Goal: Task Accomplishment & Management: Manage account settings

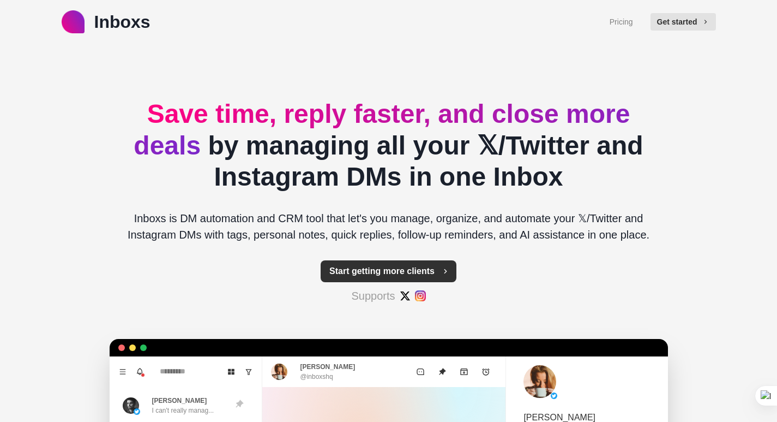
click at [378, 267] on button "Start getting more clients" at bounding box center [389, 271] width 136 height 22
type textarea "*"
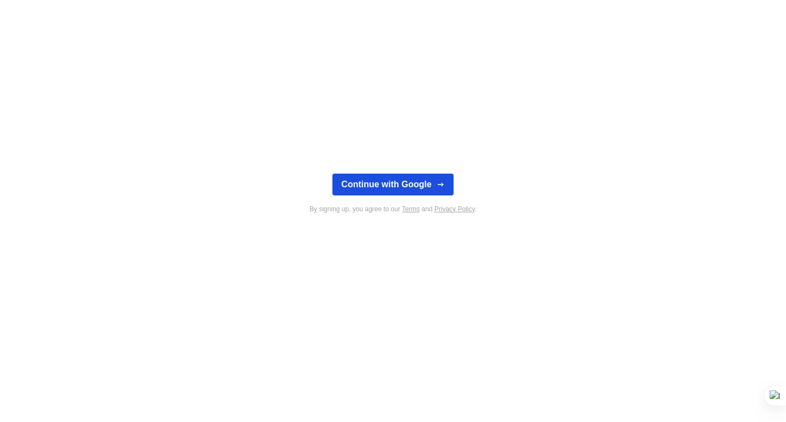
click at [412, 189] on button "Continue with Google" at bounding box center [392, 184] width 121 height 22
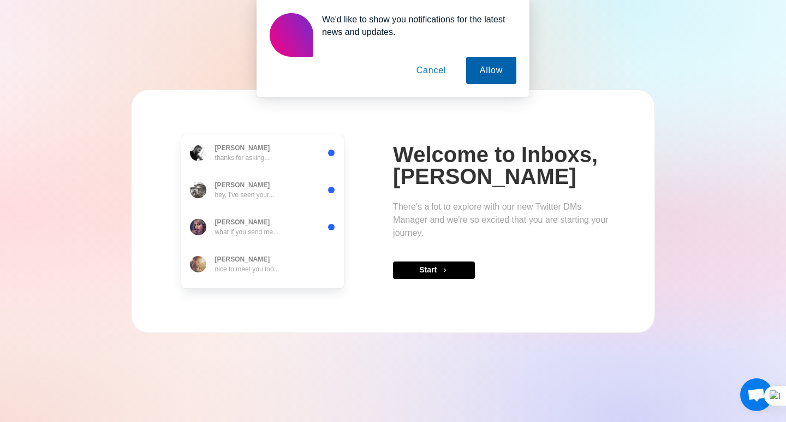
click at [476, 76] on button "Allow" at bounding box center [491, 70] width 50 height 27
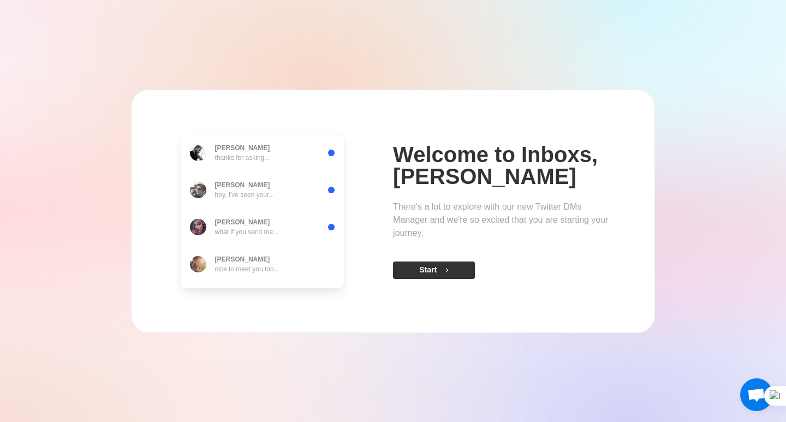
click at [423, 270] on button "Start" at bounding box center [434, 269] width 82 height 17
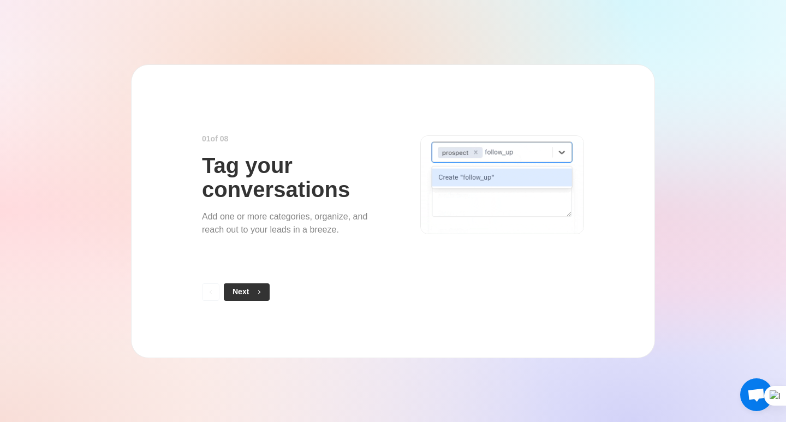
click at [247, 283] on button "Next" at bounding box center [247, 291] width 46 height 17
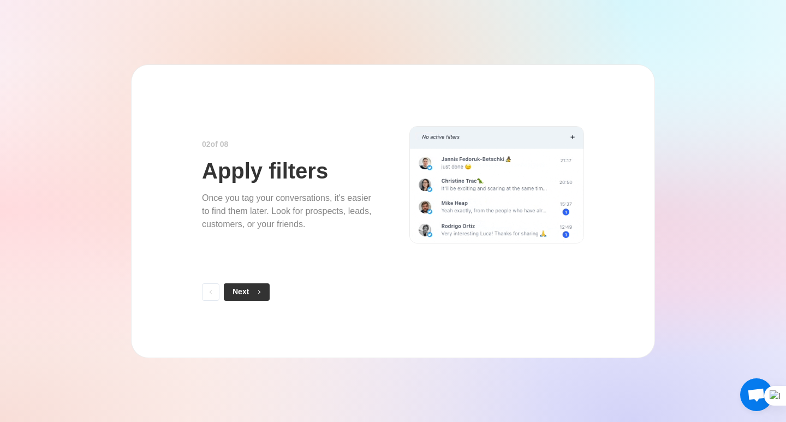
click at [241, 291] on button "Next" at bounding box center [247, 291] width 46 height 17
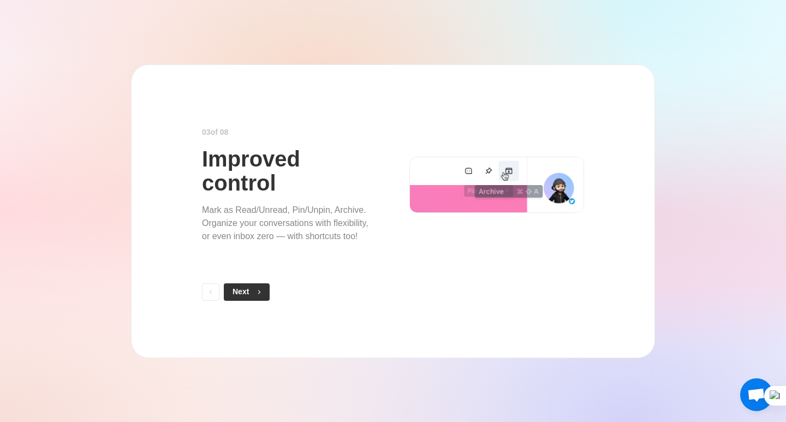
click at [255, 295] on span "button" at bounding box center [257, 292] width 8 height 8
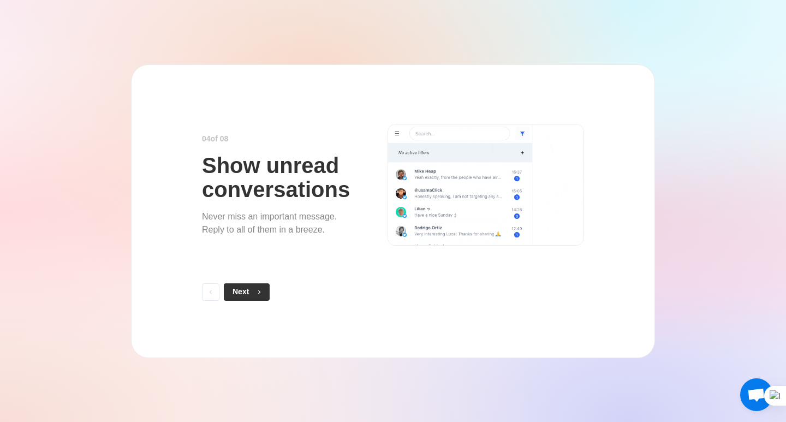
click at [254, 291] on span "button" at bounding box center [257, 292] width 8 height 8
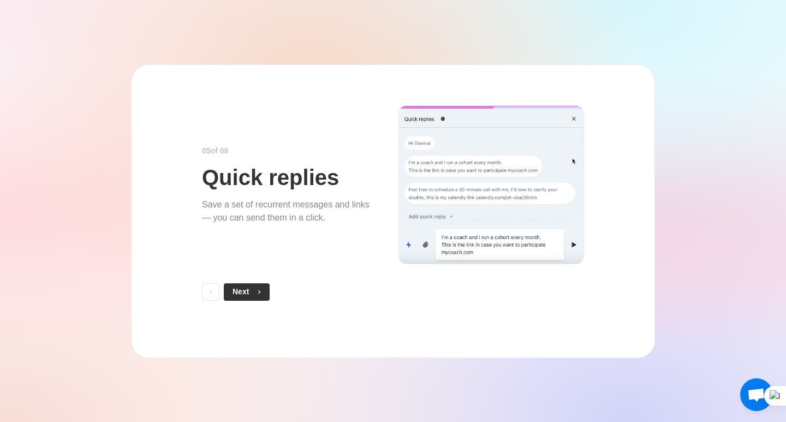
click at [247, 292] on button "Next" at bounding box center [247, 291] width 46 height 17
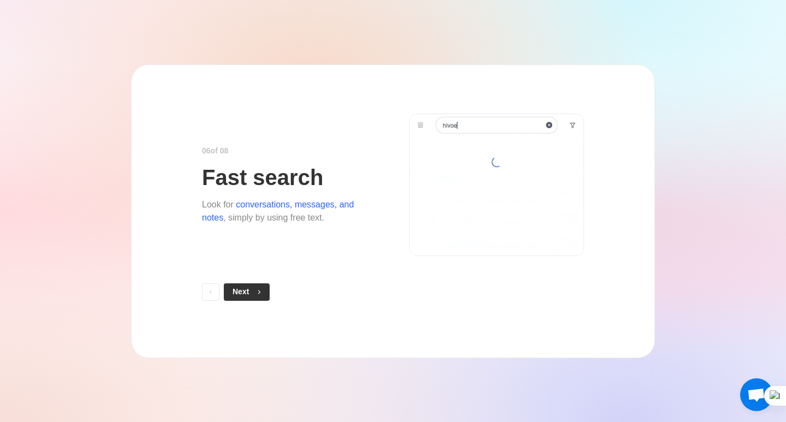
click at [230, 292] on button "Next" at bounding box center [247, 291] width 46 height 17
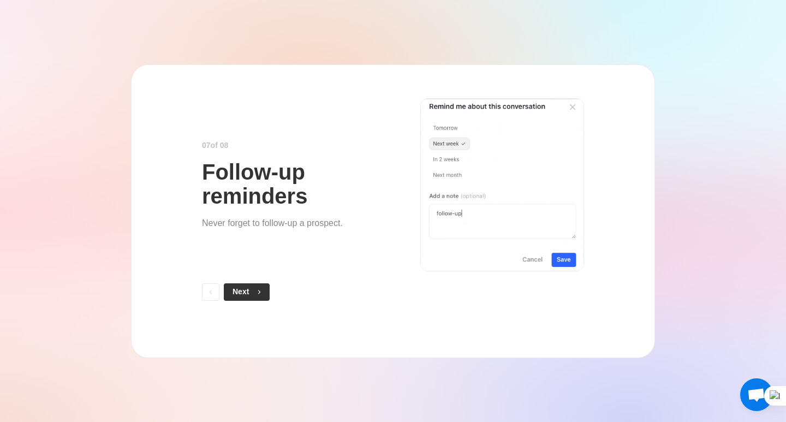
click at [247, 295] on button "Next" at bounding box center [247, 291] width 46 height 17
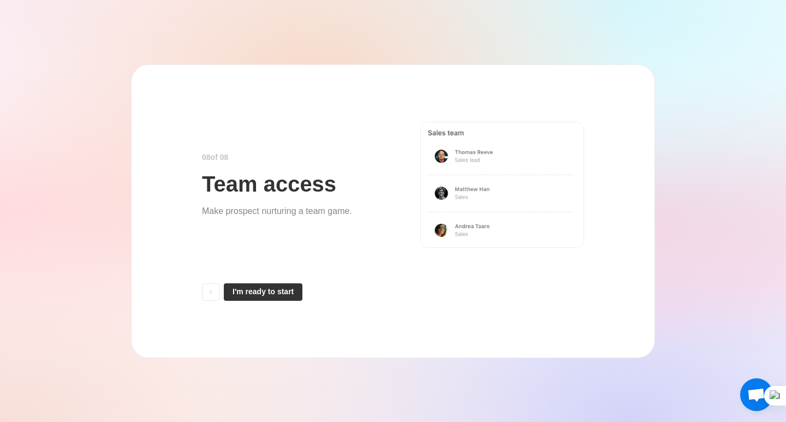
click at [260, 292] on button "I'm ready to start" at bounding box center [263, 291] width 79 height 17
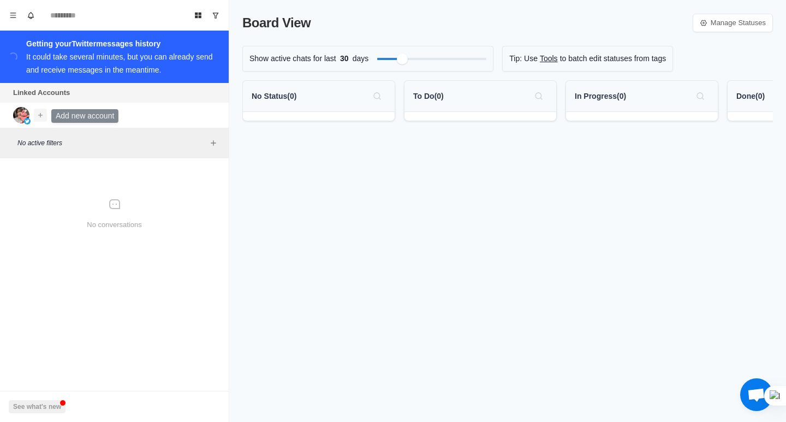
click at [39, 115] on icon "Add account" at bounding box center [41, 115] width 8 height 8
click at [72, 139] on button "Connect X account" at bounding box center [98, 139] width 123 height 19
click at [14, 18] on icon "Menu" at bounding box center [13, 15] width 8 height 8
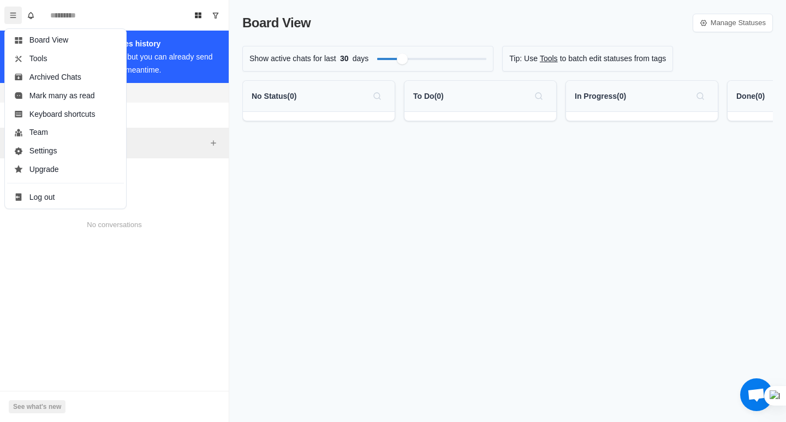
click at [153, 107] on div "Linked Accounts Connect X account Connect Instagram account" at bounding box center [114, 105] width 229 height 45
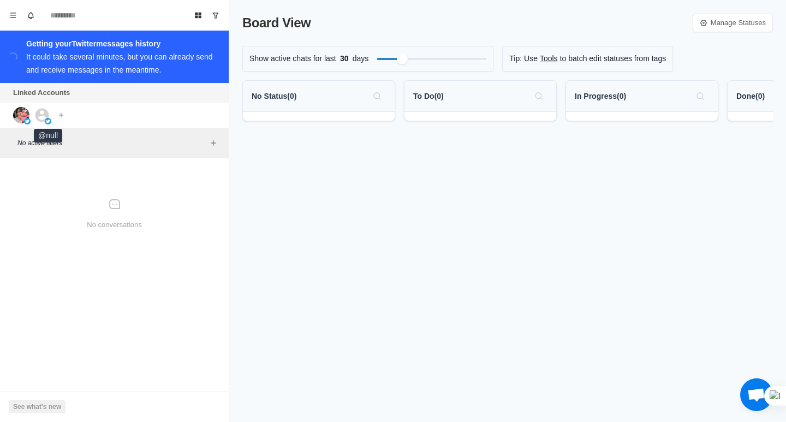
drag, startPoint x: 40, startPoint y: 117, endPoint x: 20, endPoint y: 166, distance: 53.1
click at [20, 171] on div "No conversations" at bounding box center [114, 214] width 220 height 103
click at [15, 121] on img at bounding box center [21, 115] width 16 height 16
click at [19, 119] on img at bounding box center [21, 115] width 16 height 16
click at [65, 115] on button "Add account" at bounding box center [61, 115] width 13 height 13
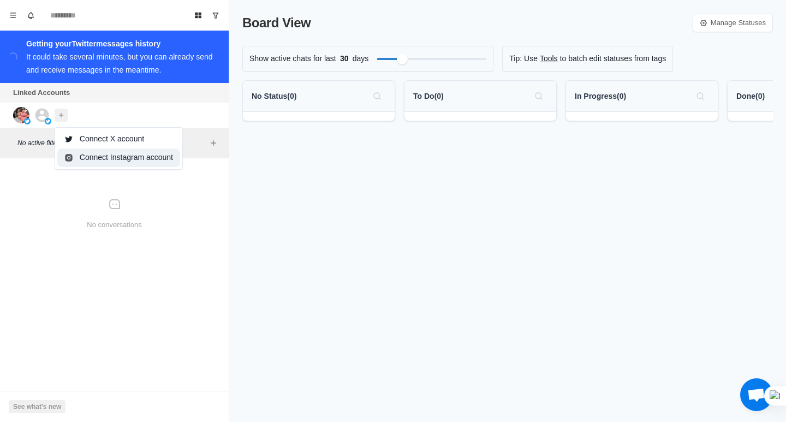
click at [79, 153] on button "Connect Instagram account" at bounding box center [118, 157] width 123 height 19
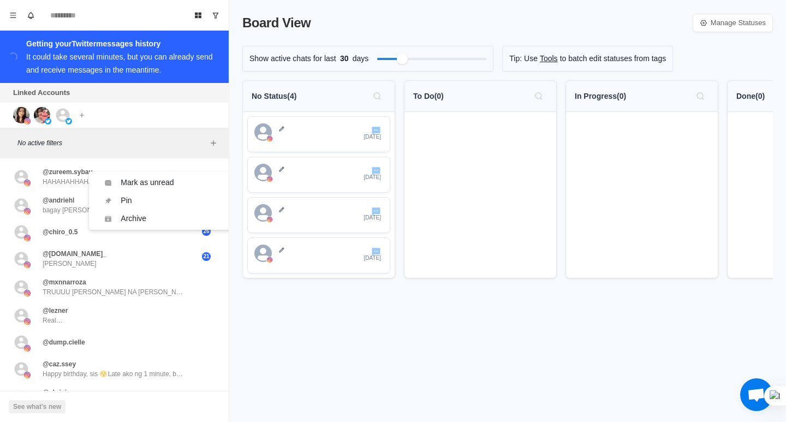
click at [320, 329] on div "Board View Manage Statuses Show active chats for last 30 days Tip: Use Tools to…" at bounding box center [507, 211] width 556 height 422
click at [293, 95] on p "No Status ( 4 )" at bounding box center [274, 96] width 45 height 11
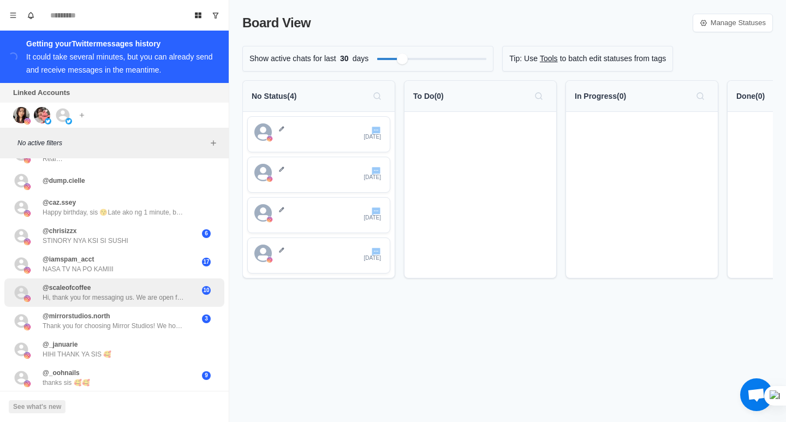
scroll to position [52, 0]
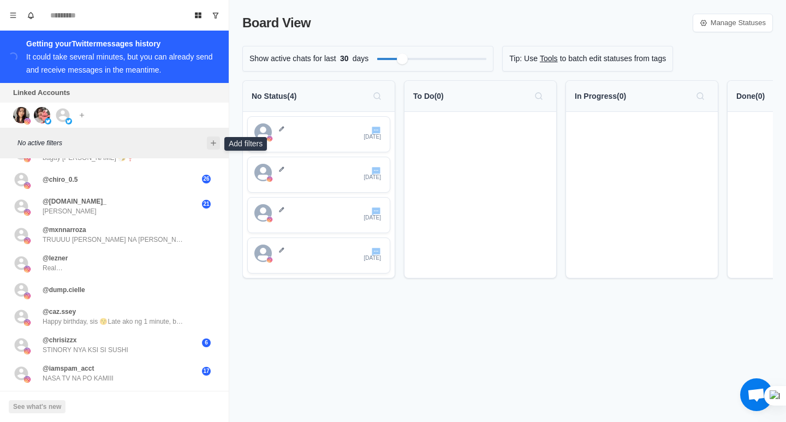
click at [209, 140] on icon "Add filters" at bounding box center [213, 143] width 9 height 9
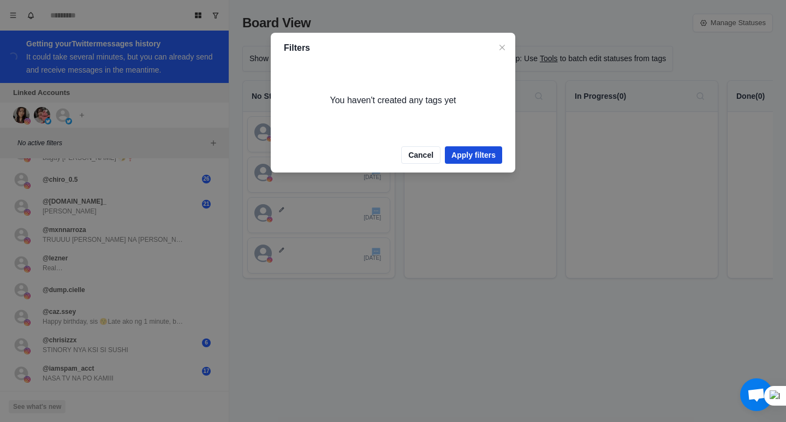
click at [468, 154] on button "Apply filters" at bounding box center [473, 154] width 57 height 17
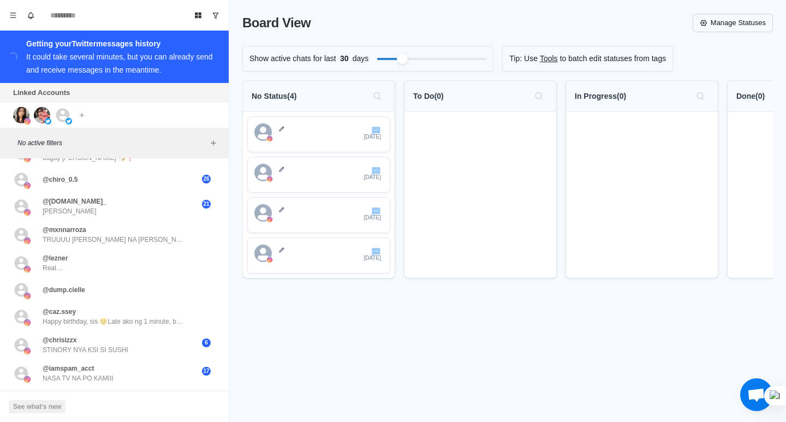
click at [719, 22] on link "Manage Statuses" at bounding box center [732, 23] width 80 height 19
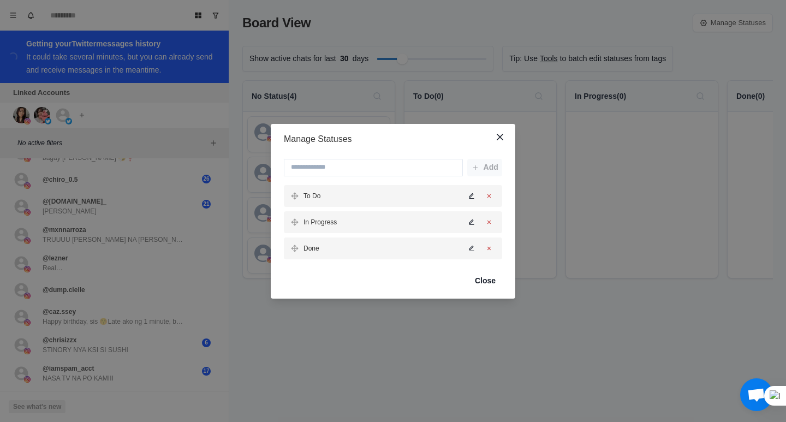
click at [471, 195] on icon "Edit status" at bounding box center [471, 195] width 5 height 5
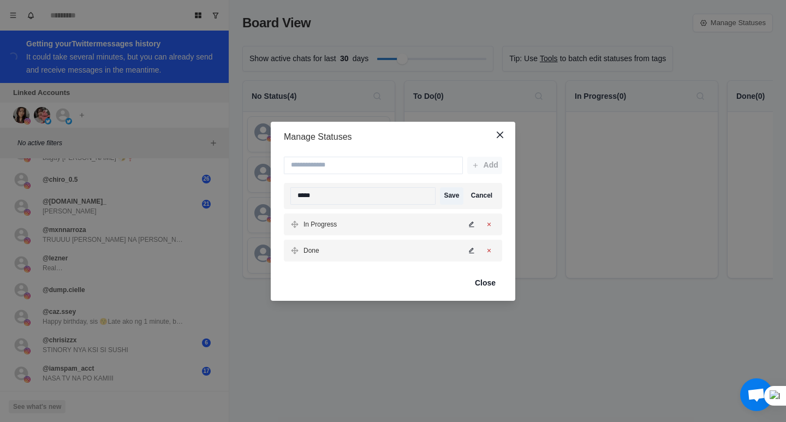
drag, startPoint x: 330, startPoint y: 197, endPoint x: 325, endPoint y: 185, distance: 12.5
click at [282, 196] on div "Add ***** Save Cancel In Progress Done" at bounding box center [393, 208] width 244 height 113
type input "*"
type input "**********"
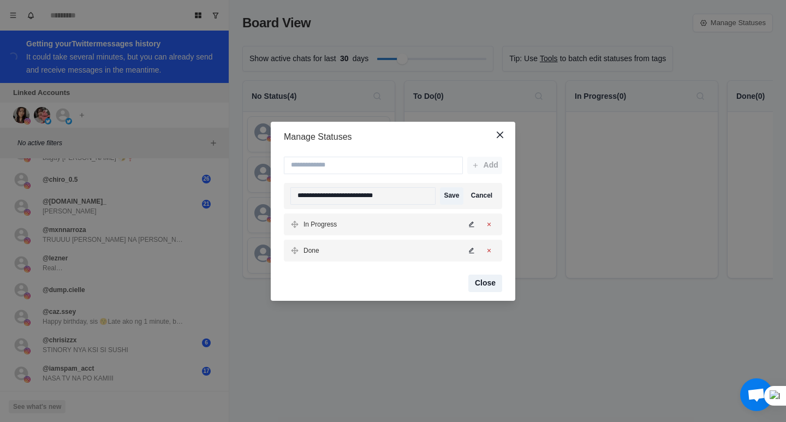
click at [488, 279] on button "Close" at bounding box center [485, 282] width 34 height 17
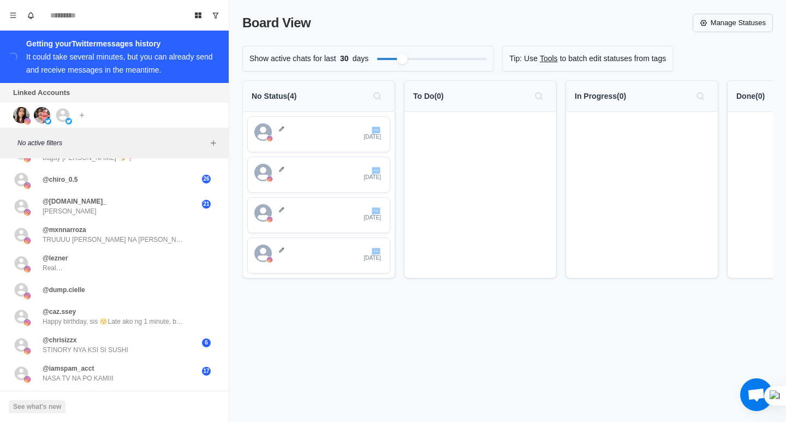
click at [711, 23] on link "Manage Statuses" at bounding box center [732, 23] width 80 height 19
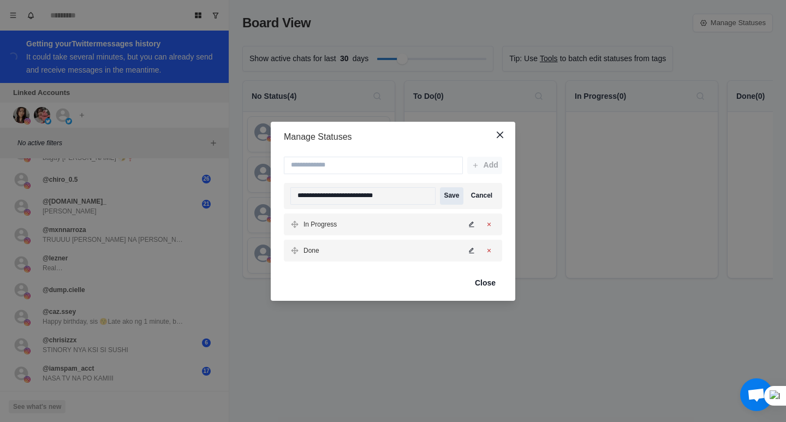
click at [455, 193] on button "Save" at bounding box center [451, 195] width 23 height 17
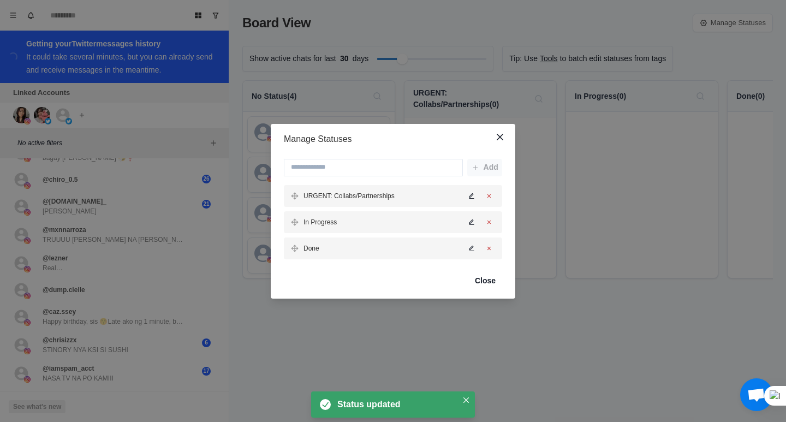
click at [470, 220] on icon "Edit status" at bounding box center [471, 222] width 7 height 7
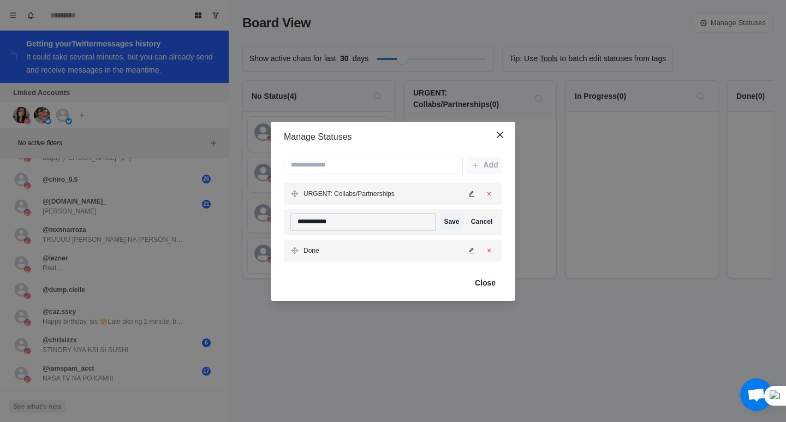
drag, startPoint x: 336, startPoint y: 224, endPoint x: 309, endPoint y: 220, distance: 27.6
click at [285, 223] on div "**********" at bounding box center [393, 222] width 218 height 26
type input "*"
type input "**********"
click at [447, 221] on button "Save" at bounding box center [451, 221] width 23 height 17
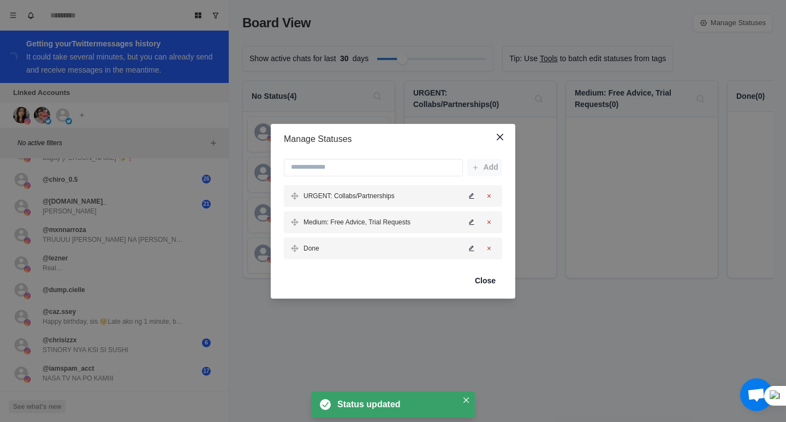
click at [471, 248] on icon "Edit status" at bounding box center [471, 247] width 5 height 5
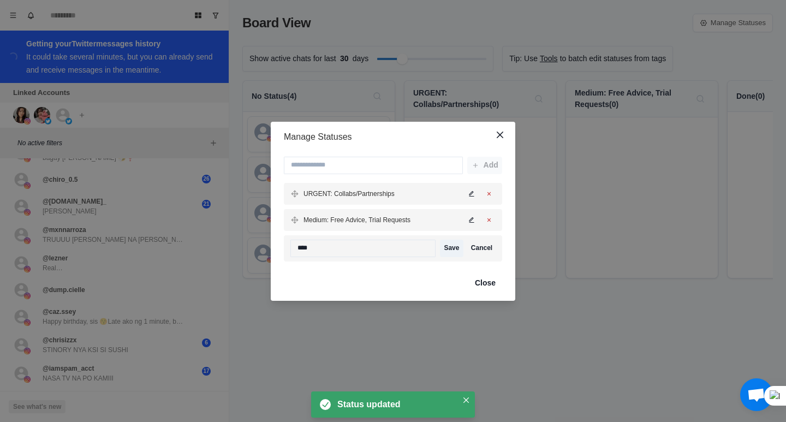
drag, startPoint x: 315, startPoint y: 249, endPoint x: 282, endPoint y: 248, distance: 33.3
click at [282, 248] on div "Add URGENT: Collabs/Partnerships Medium: Free Advice, Trial Requests **** Save …" at bounding box center [393, 208] width 244 height 113
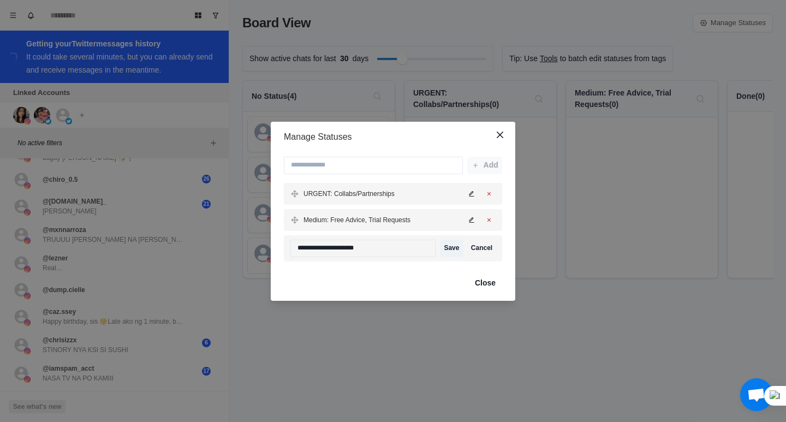
type input "**********"
click at [349, 220] on p "Medium: Free Advice, Trial Requests" at bounding box center [356, 220] width 107 height 10
click at [470, 217] on icon "Edit status" at bounding box center [471, 220] width 7 height 7
drag, startPoint x: 362, startPoint y: 223, endPoint x: 326, endPoint y: 222, distance: 36.6
click at [326, 222] on input "**********" at bounding box center [362, 221] width 145 height 17
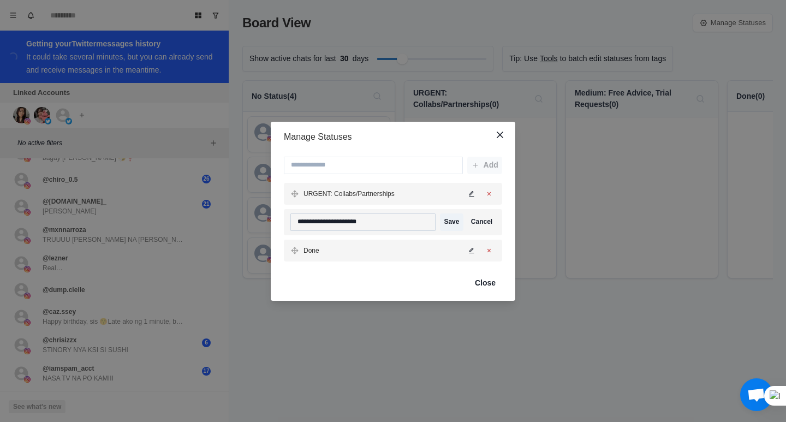
click at [386, 224] on input "**********" at bounding box center [362, 221] width 145 height 17
type input "**********"
click at [450, 223] on button "Save" at bounding box center [451, 221] width 23 height 17
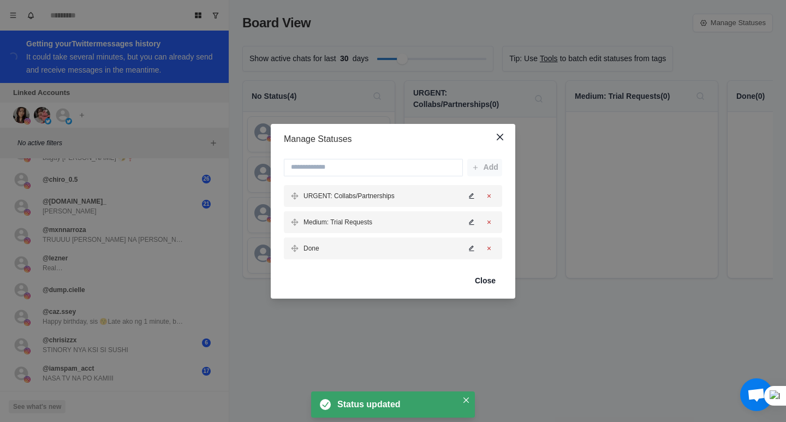
click at [471, 221] on icon "Edit status" at bounding box center [471, 222] width 7 height 7
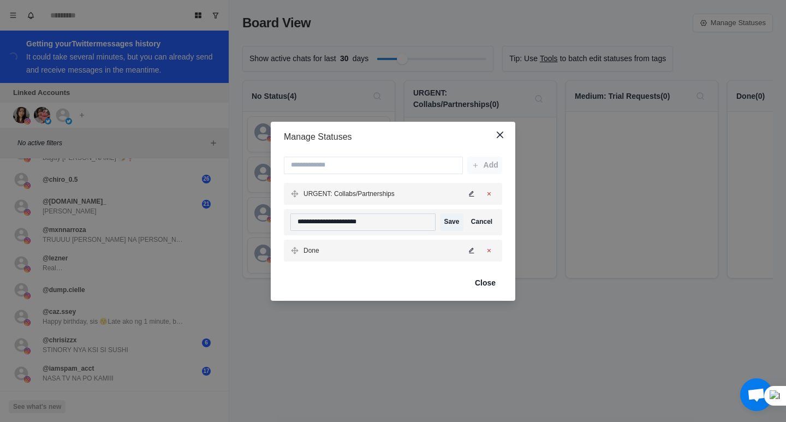
drag, startPoint x: 325, startPoint y: 220, endPoint x: 372, endPoint y: 219, distance: 46.9
click at [372, 219] on input "**********" at bounding box center [362, 221] width 145 height 17
type input "**********"
click at [317, 252] on p "Done" at bounding box center [311, 251] width 16 height 10
click at [453, 218] on button "Save" at bounding box center [451, 221] width 23 height 17
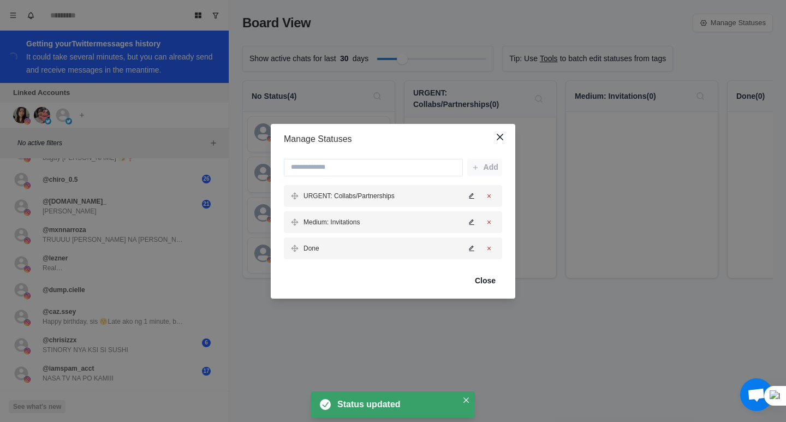
click at [469, 224] on icon "Edit status" at bounding box center [471, 222] width 7 height 7
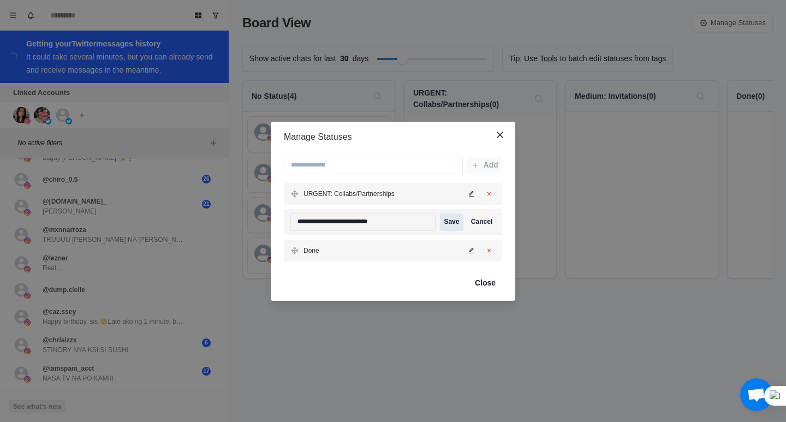
type input "**********"
click at [458, 222] on button "Save" at bounding box center [451, 221] width 23 height 17
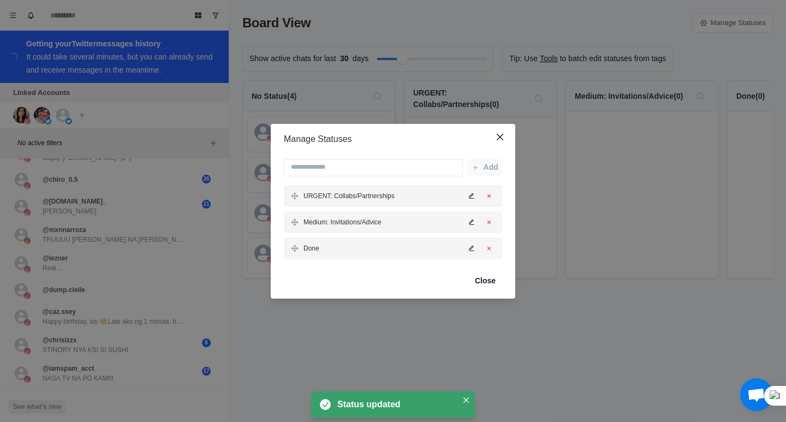
click at [470, 248] on icon "Edit status" at bounding box center [471, 247] width 5 height 5
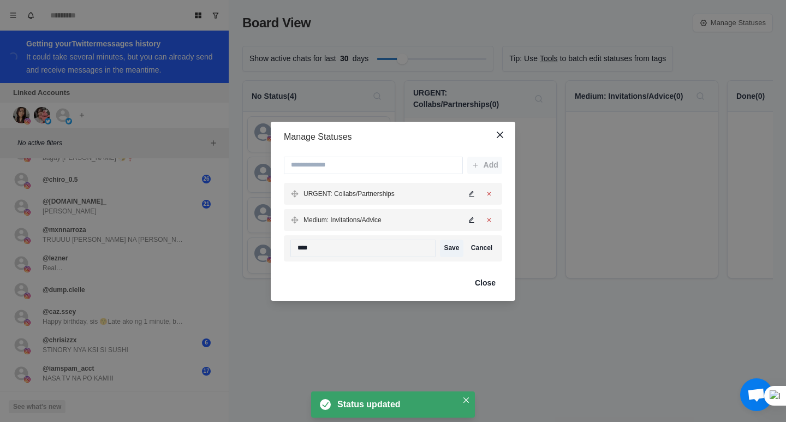
drag, startPoint x: 315, startPoint y: 248, endPoint x: 288, endPoint y: 249, distance: 27.3
click at [280, 249] on div "Add URGENT: Collabs/Partnerships Medium: Invitations/Advice **** Save Cancel" at bounding box center [393, 208] width 244 height 113
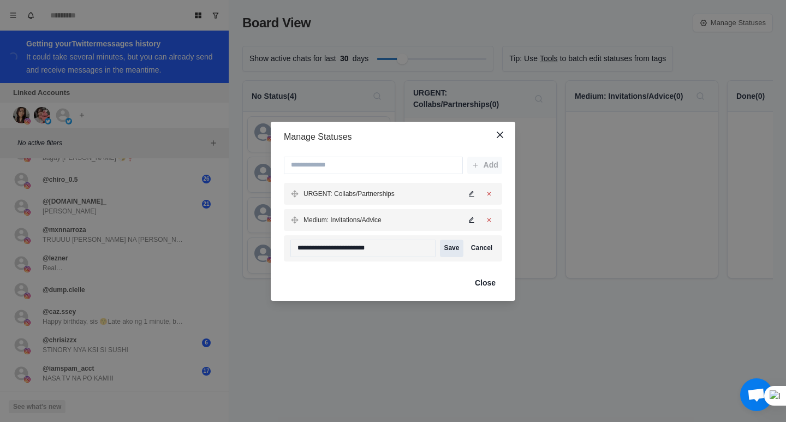
type input "**********"
click at [450, 248] on button "Save" at bounding box center [451, 248] width 23 height 17
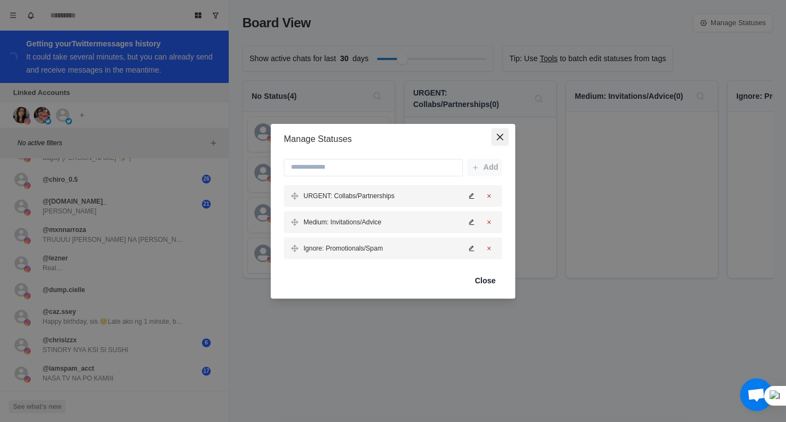
click at [504, 137] on button "Close" at bounding box center [499, 136] width 17 height 17
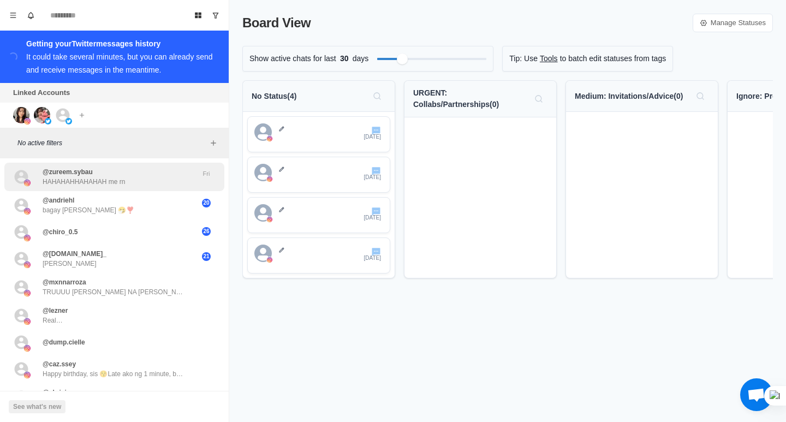
scroll to position [0, 0]
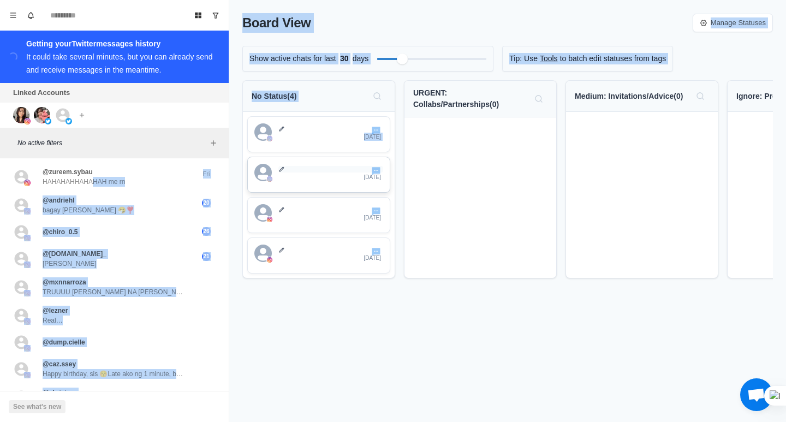
drag, startPoint x: 94, startPoint y: 178, endPoint x: 345, endPoint y: 167, distance: 251.2
click at [345, 167] on div "Board View Tools Archived Chats Mark many as read Keyboard shortcuts Team Setti…" at bounding box center [393, 211] width 786 height 422
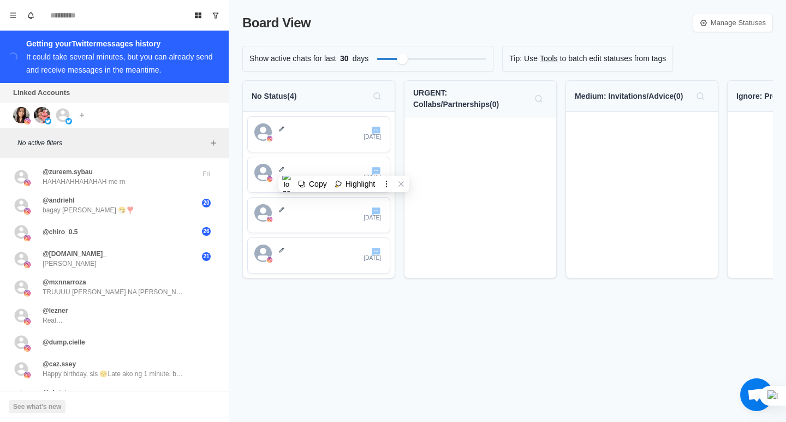
drag, startPoint x: 366, startPoint y: 345, endPoint x: 280, endPoint y: 312, distance: 91.9
click at [363, 341] on div "Board View Manage Statuses Show active chats for last 30 days Tip: Use Tools to…" at bounding box center [507, 211] width 556 height 422
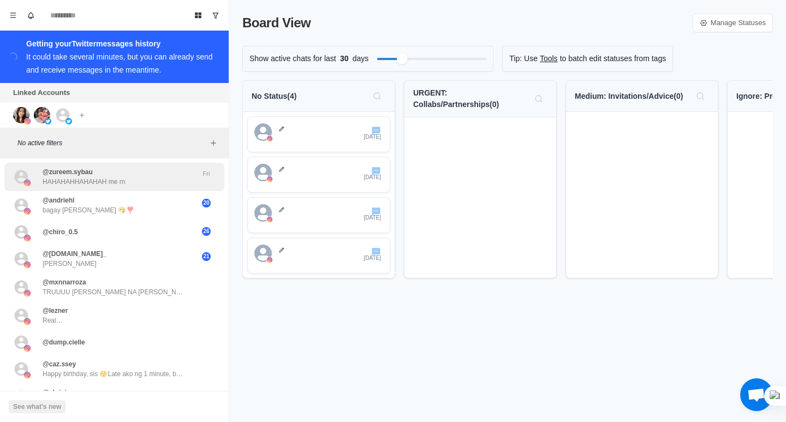
click at [170, 172] on div "@zureem.sybau HAHAHAHHAHAHAH me rn" at bounding box center [102, 177] width 179 height 20
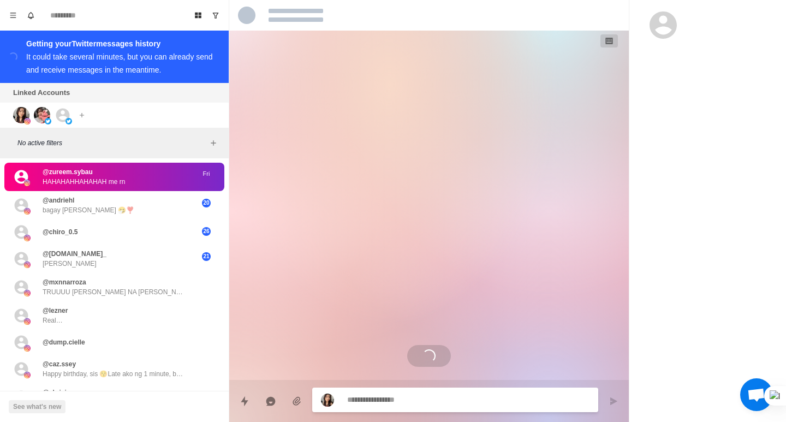
scroll to position [602, 0]
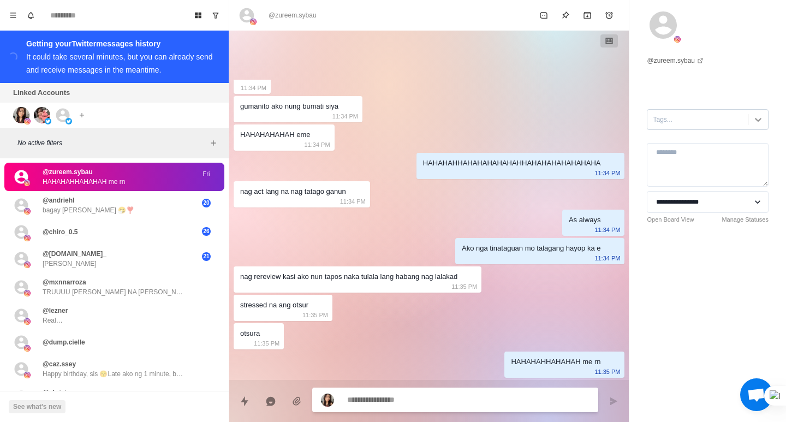
click at [756, 118] on div at bounding box center [758, 120] width 20 height 20
click at [677, 95] on div "**********" at bounding box center [707, 136] width 157 height 272
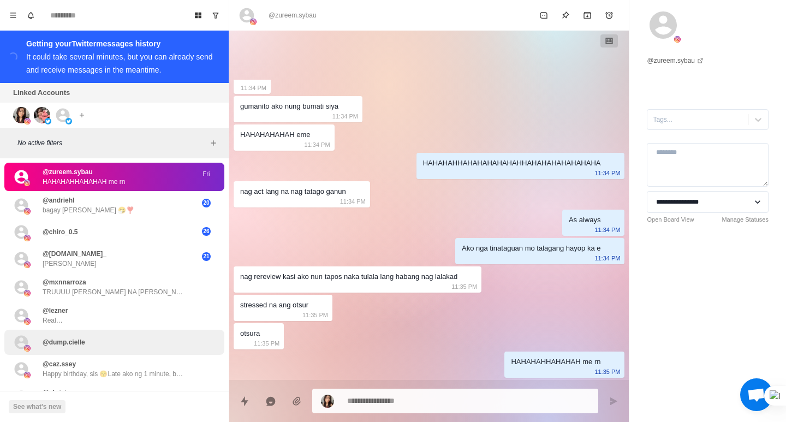
scroll to position [55, 0]
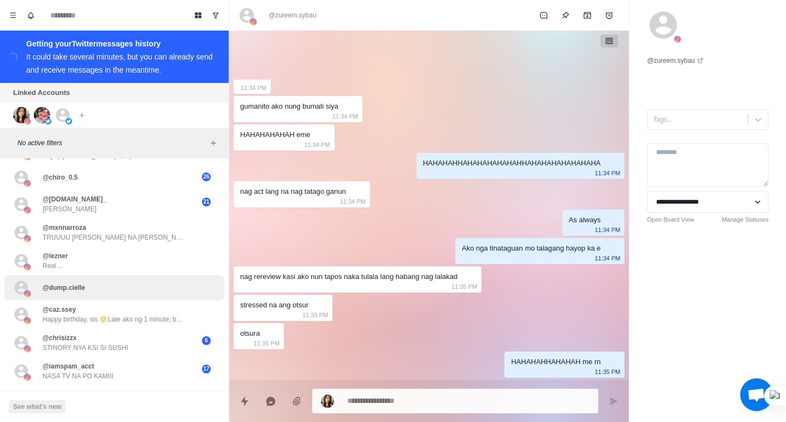
click at [83, 289] on p "@dump.cielle" at bounding box center [64, 288] width 43 height 10
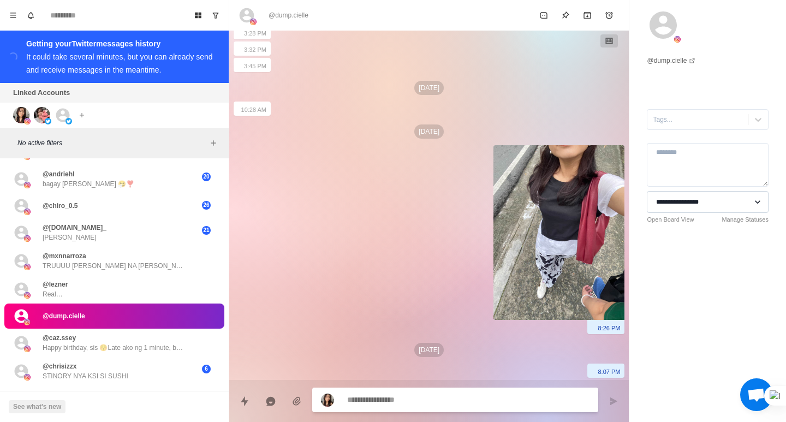
scroll to position [83, 0]
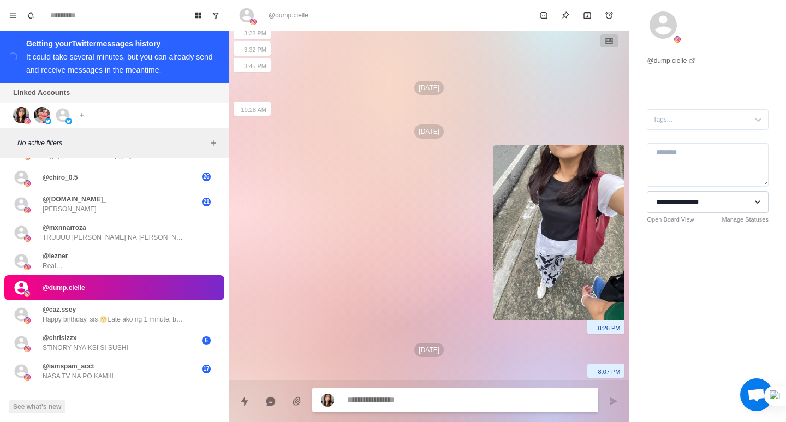
click at [726, 201] on select "**********" at bounding box center [707, 202] width 122 height 22
click at [725, 201] on select "**********" at bounding box center [707, 202] width 122 height 22
click at [685, 313] on div "**********" at bounding box center [707, 211] width 157 height 422
click at [702, 120] on div at bounding box center [696, 119] width 89 height 12
click at [752, 116] on icon at bounding box center [757, 119] width 11 height 11
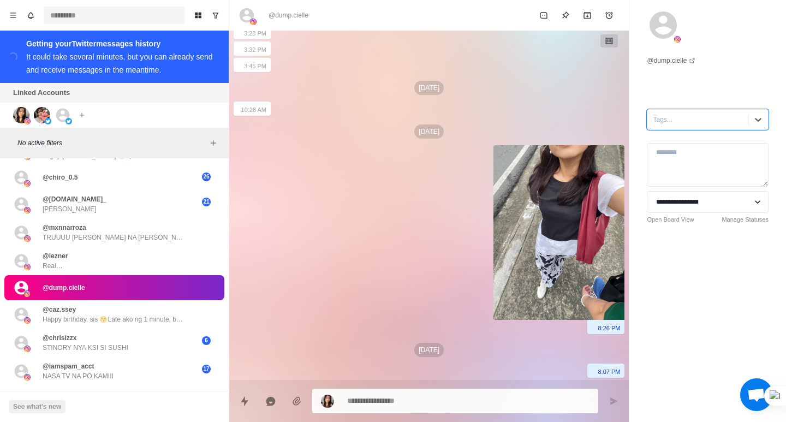
click at [129, 13] on input at bounding box center [114, 15] width 141 height 17
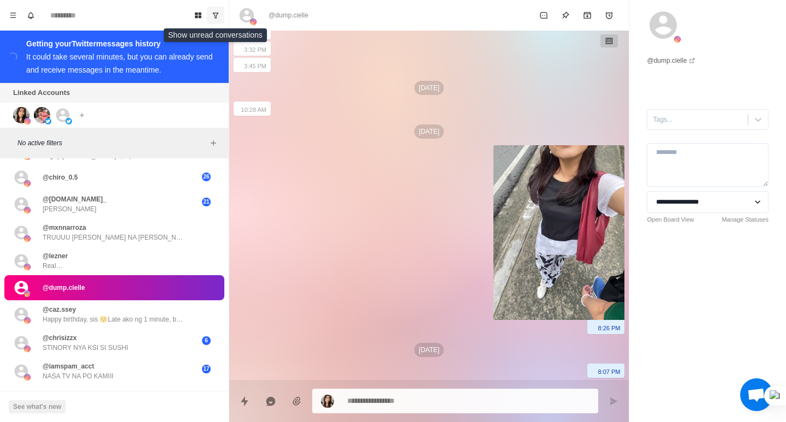
click at [218, 13] on icon "Show unread conversations" at bounding box center [216, 15] width 6 height 5
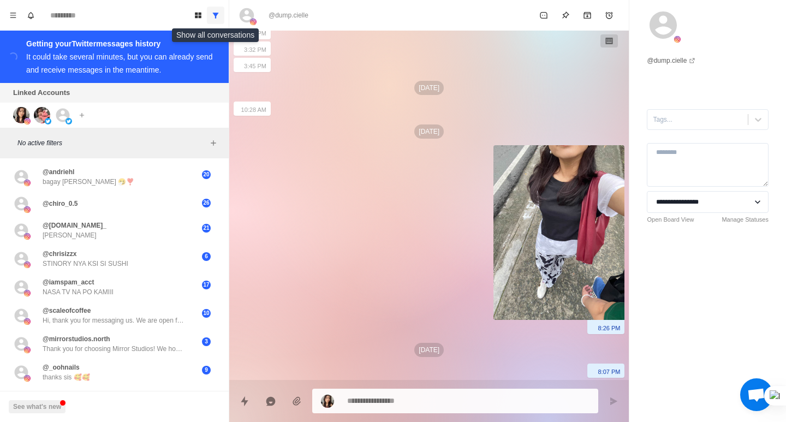
click at [218, 13] on icon "Show all conversations" at bounding box center [216, 15] width 6 height 5
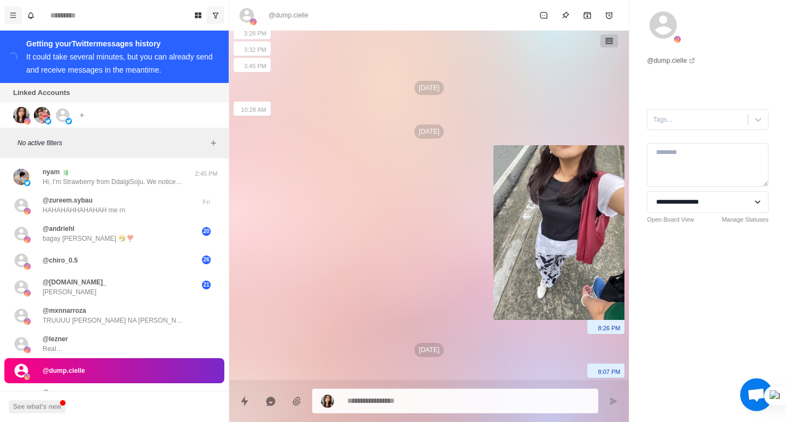
click at [16, 15] on icon "Menu" at bounding box center [13, 15] width 8 height 8
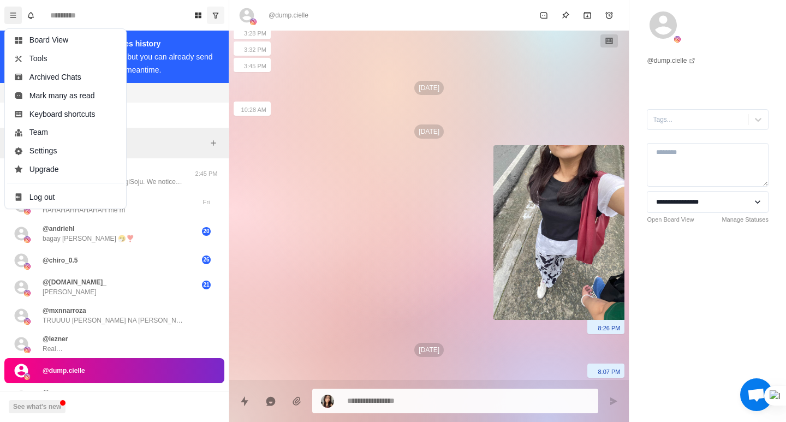
click at [161, 119] on div "Linked Accounts Connect X account Connect Instagram account" at bounding box center [114, 105] width 229 height 45
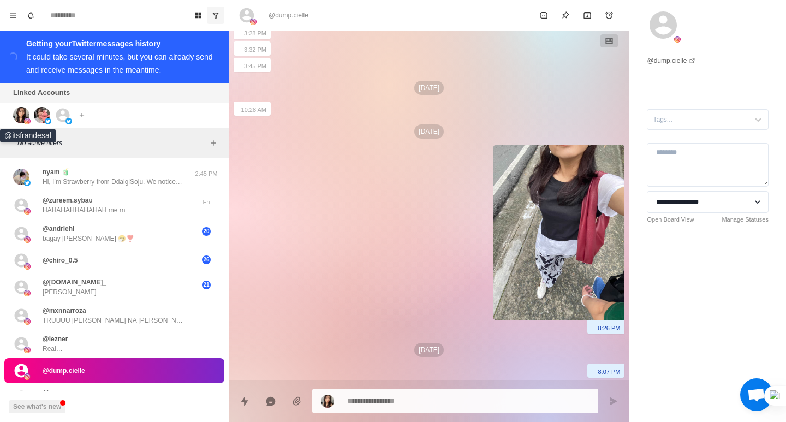
click at [17, 114] on img at bounding box center [21, 115] width 16 height 16
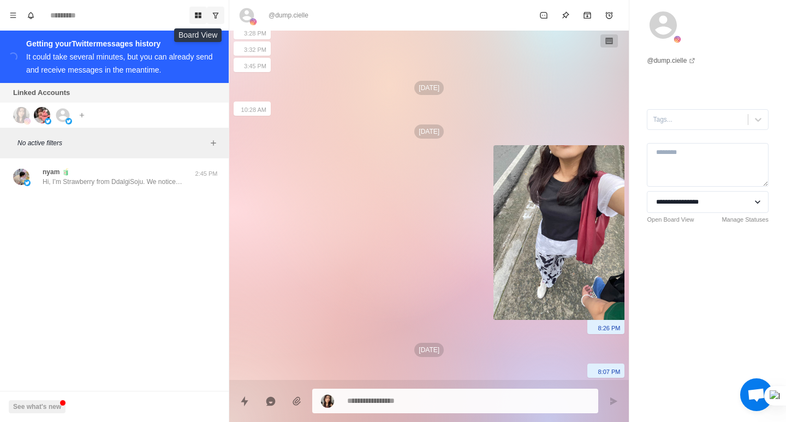
click at [196, 14] on icon "Board View" at bounding box center [198, 16] width 7 height 6
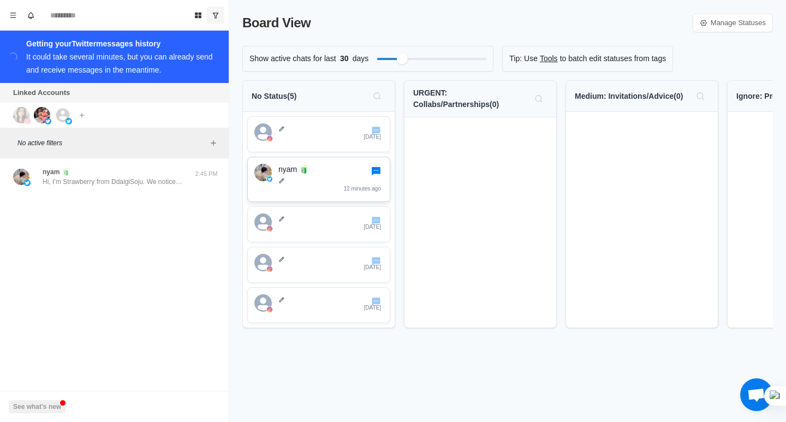
click at [374, 173] on icon "Go to chat" at bounding box center [376, 171] width 9 height 8
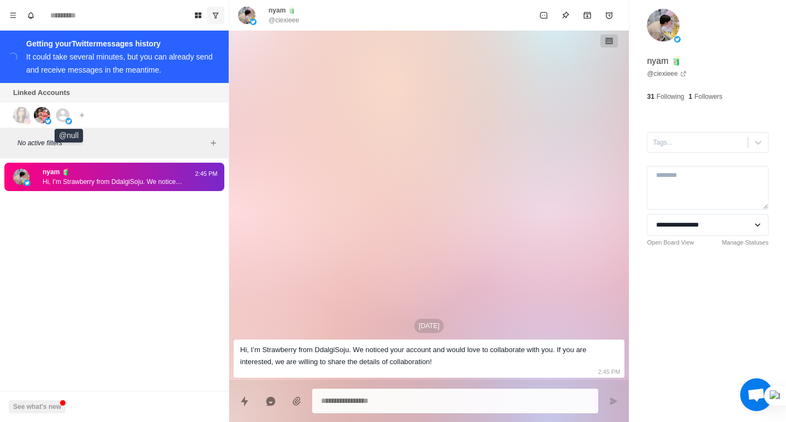
click at [58, 112] on icon at bounding box center [63, 115] width 14 height 14
click at [18, 118] on img at bounding box center [21, 115] width 16 height 16
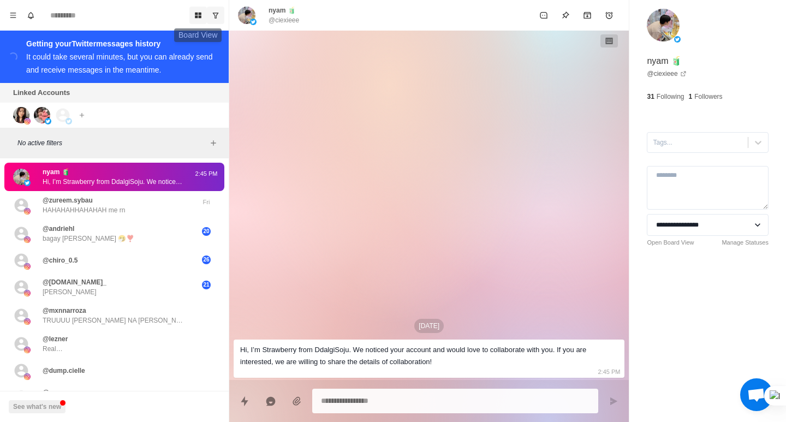
type textarea "*"
click at [197, 13] on icon "Board View" at bounding box center [198, 16] width 7 height 6
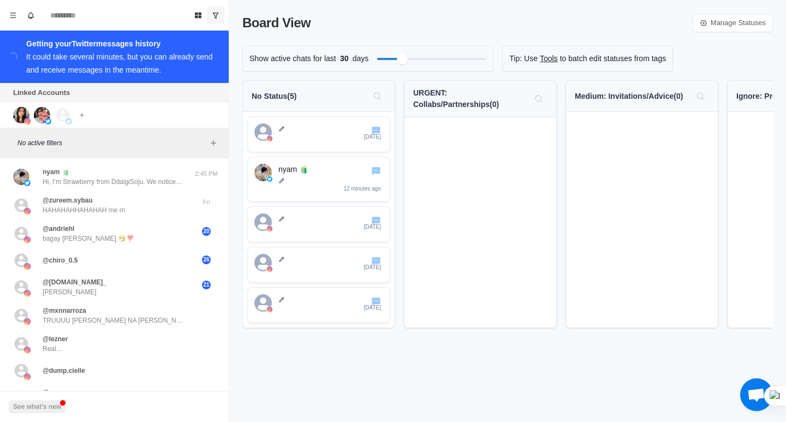
click at [750, 393] on span "Open chat" at bounding box center [756, 395] width 18 height 15
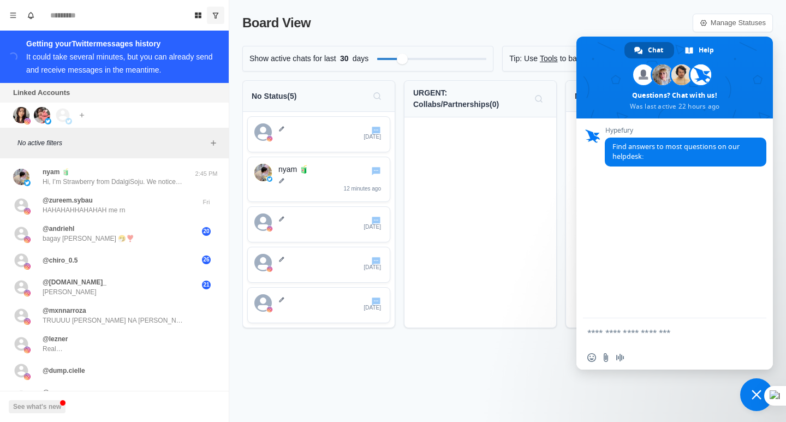
click at [548, 26] on div "Board View Manage Statuses" at bounding box center [507, 23] width 530 height 20
click at [558, 390] on div "Board View Manage Statuses Show active chats for last 30 days Tip: Use Tools to…" at bounding box center [507, 211] width 556 height 422
click at [756, 393] on span "Close chat" at bounding box center [756, 395] width 10 height 10
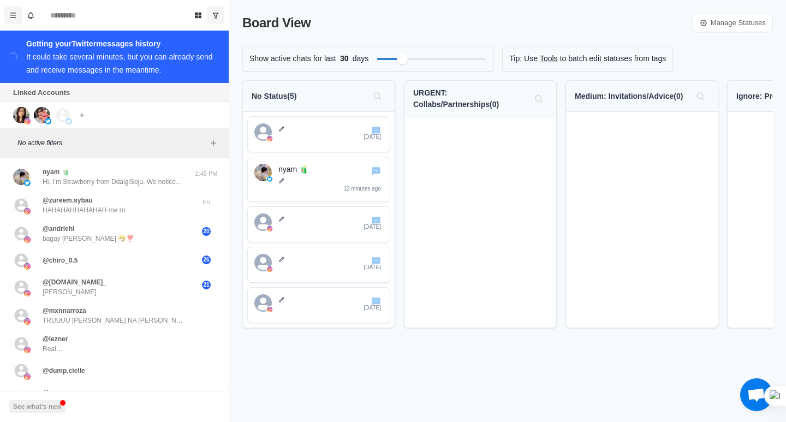
click at [15, 16] on icon "Menu" at bounding box center [13, 15] width 8 height 8
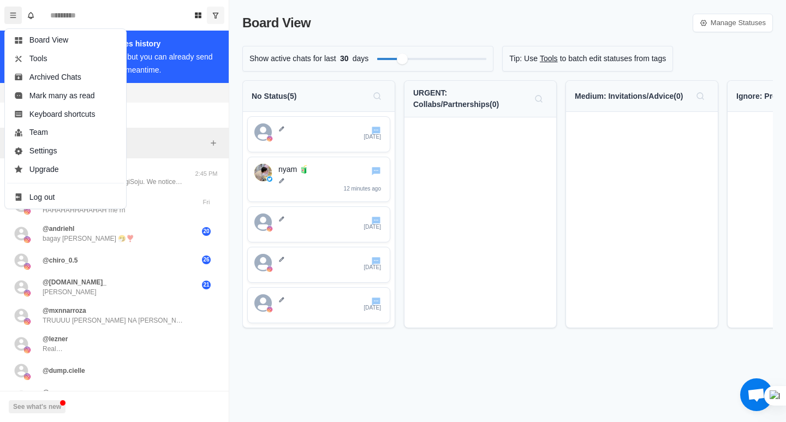
click at [152, 104] on div "Linked Accounts Connect X account Connect Instagram account" at bounding box center [114, 105] width 229 height 45
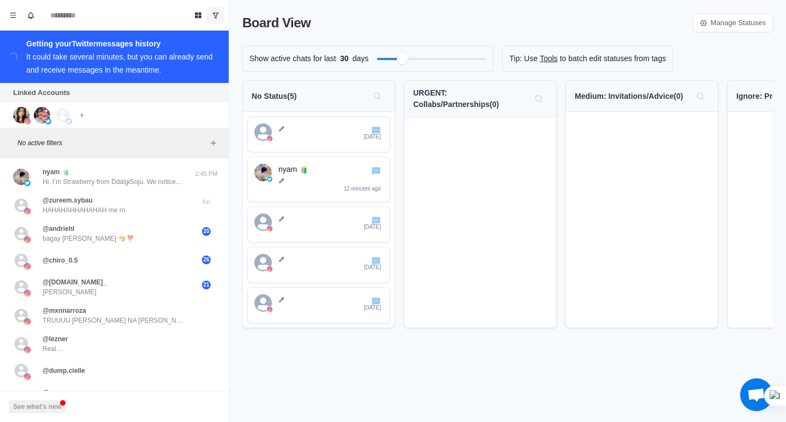
click at [456, 133] on div at bounding box center [480, 222] width 152 height 210
drag, startPoint x: 304, startPoint y: 128, endPoint x: 284, endPoint y: 130, distance: 20.8
click at [284, 130] on icon at bounding box center [281, 128] width 7 height 7
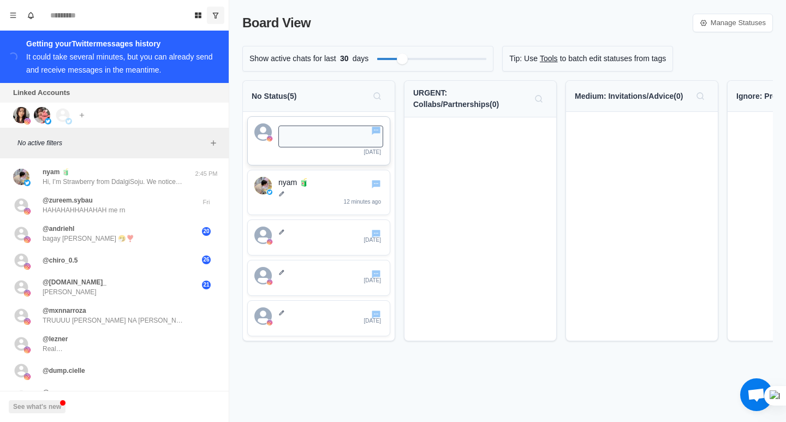
click at [438, 148] on div at bounding box center [480, 228] width 152 height 223
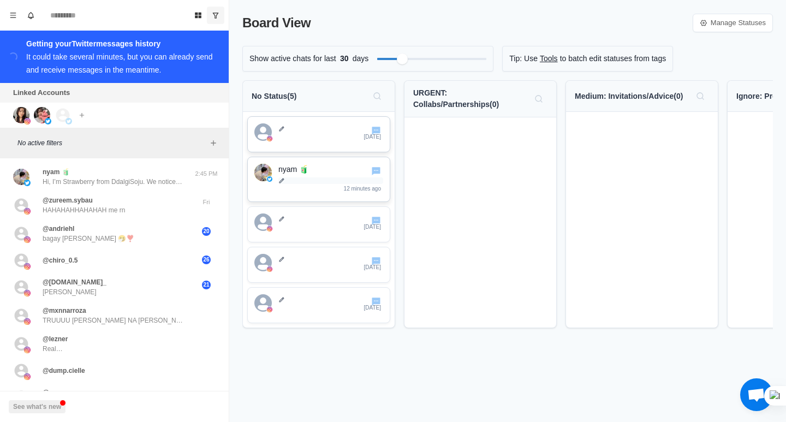
click at [281, 182] on icon at bounding box center [281, 180] width 5 height 5
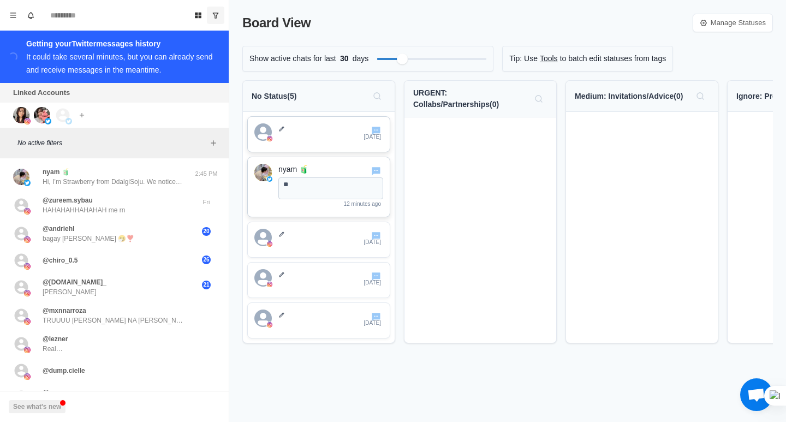
type textarea "*"
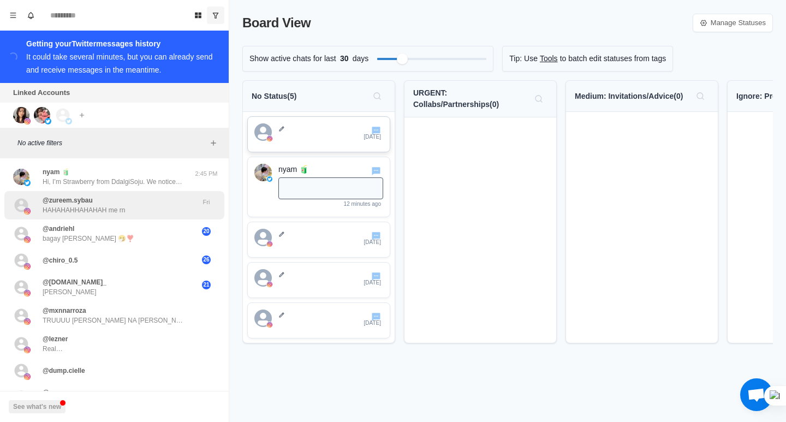
click at [68, 203] on p "@zureem.sybau" at bounding box center [68, 200] width 50 height 10
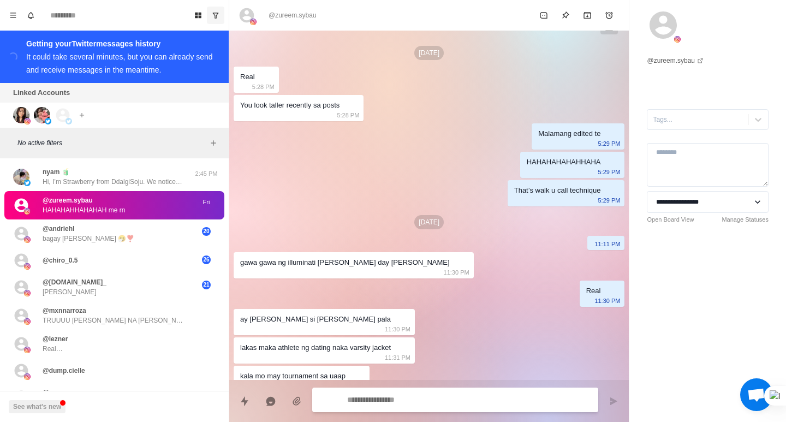
scroll to position [602, 0]
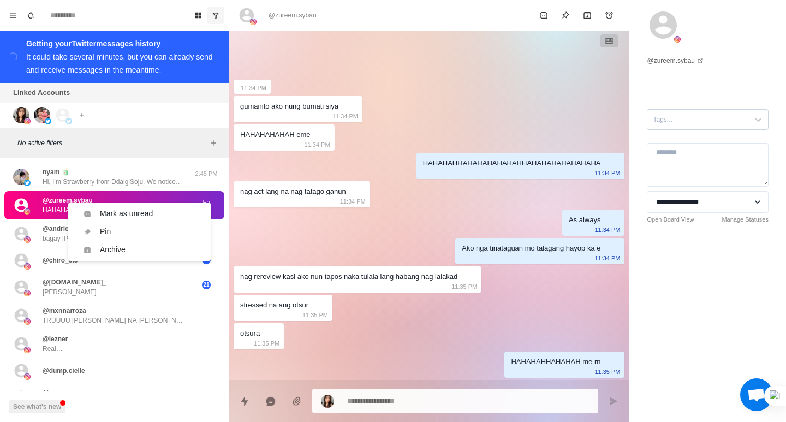
click at [674, 121] on div at bounding box center [696, 119] width 89 height 12
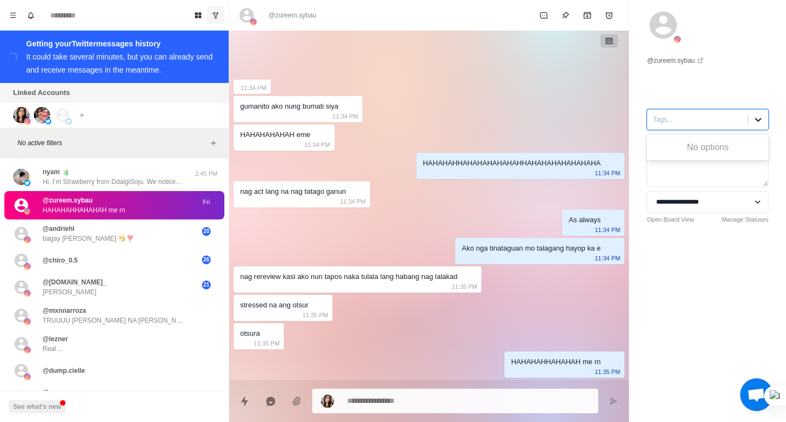
click at [755, 119] on icon at bounding box center [758, 120] width 7 height 4
click at [755, 121] on icon at bounding box center [758, 120] width 7 height 4
type textarea "*"
type input "*"
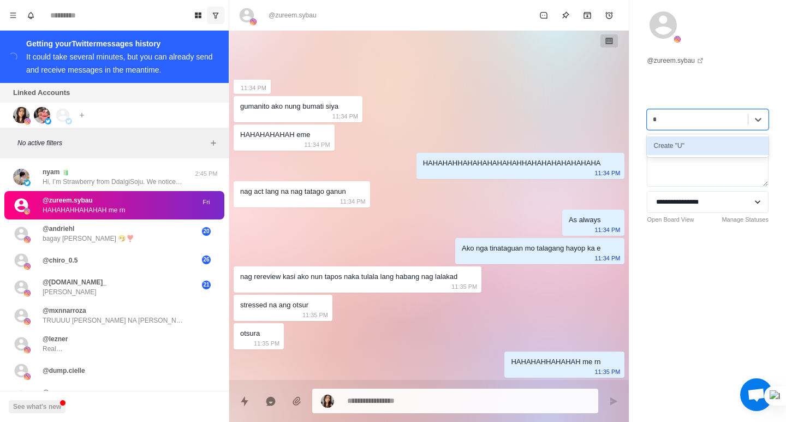
type textarea "*"
type input "**"
type textarea "*"
type input "*"
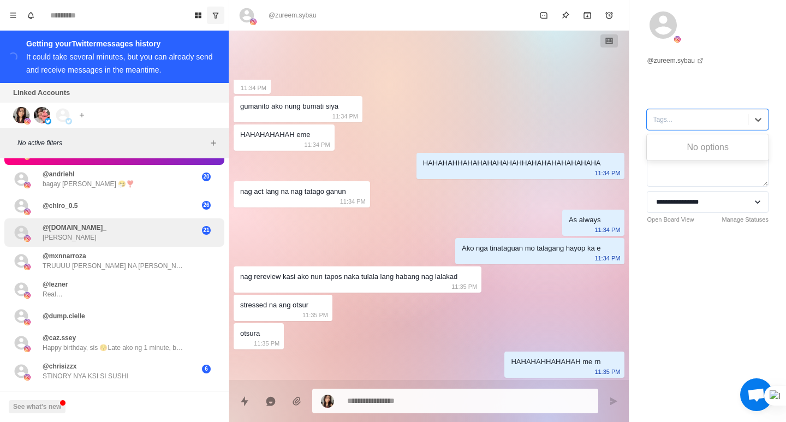
scroll to position [109, 0]
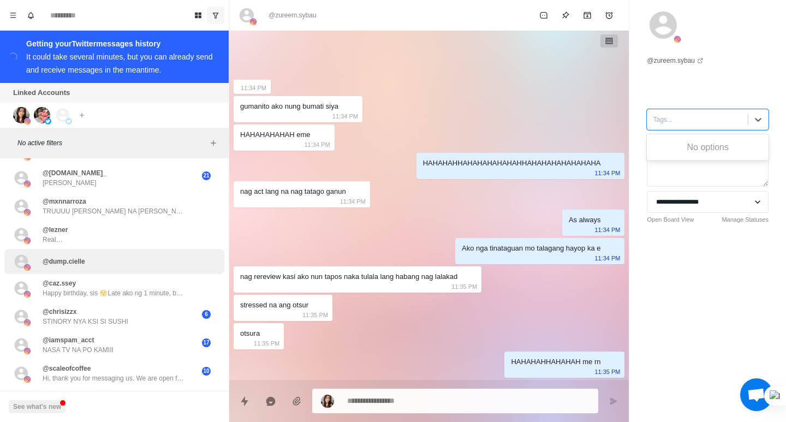
click at [76, 262] on p "@dump.cielle" at bounding box center [64, 261] width 43 height 10
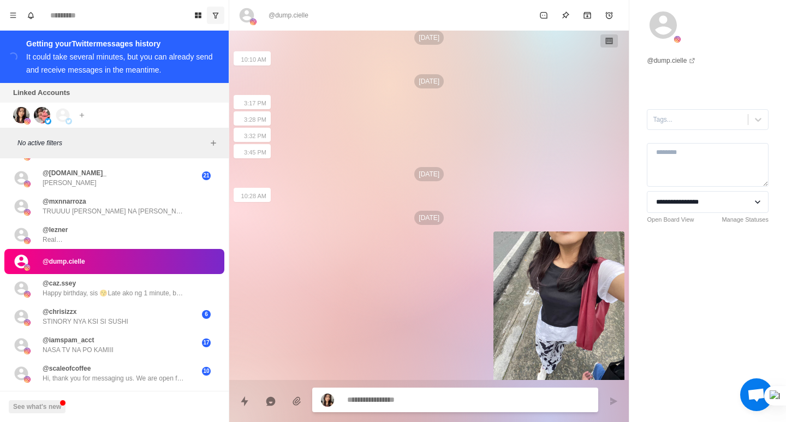
scroll to position [689, 0]
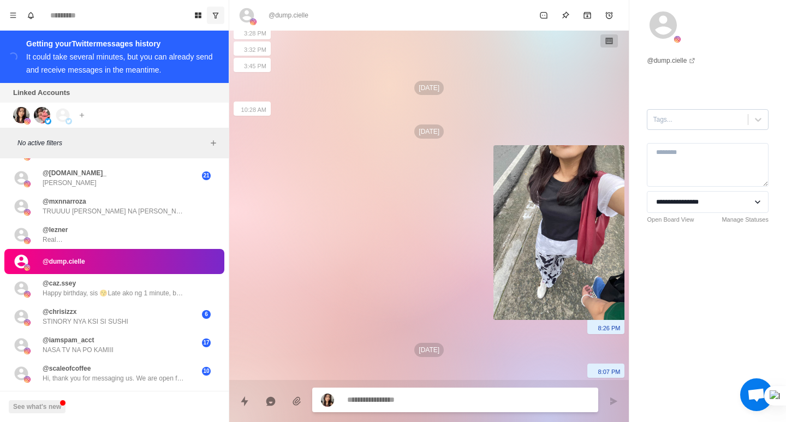
type textarea "*"
click at [673, 113] on div at bounding box center [696, 119] width 89 height 12
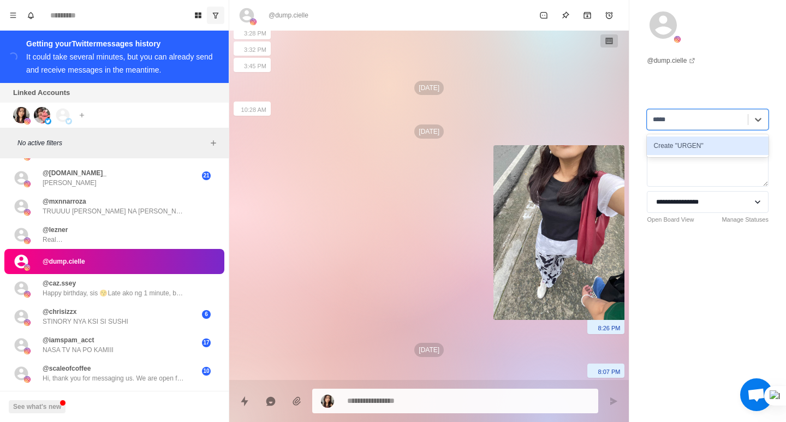
type input "******"
type textarea "*"
type input "******"
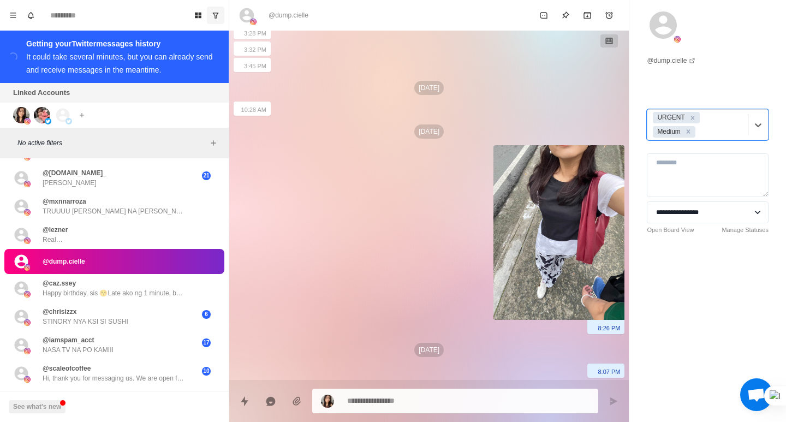
type textarea "*"
type input "*"
type input "***"
click at [671, 117] on div "URGENT" at bounding box center [670, 117] width 32 height 11
click at [692, 118] on icon "Remove URGENT" at bounding box center [693, 118] width 8 height 8
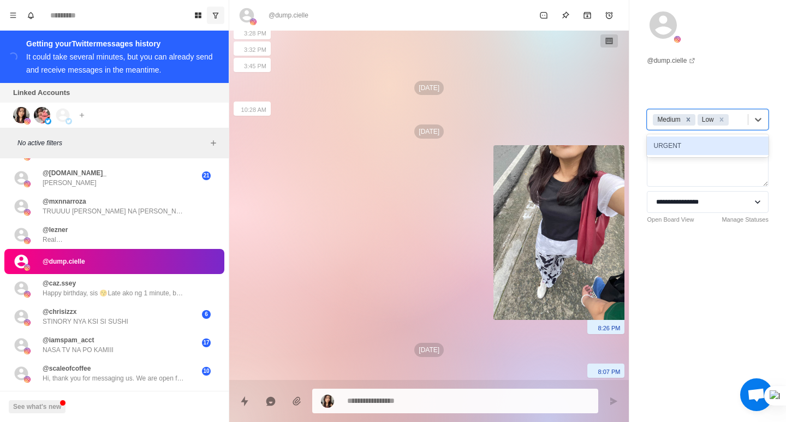
click at [689, 119] on icon "Remove Medium" at bounding box center [688, 119] width 4 height 4
click at [675, 119] on icon "Remove Low" at bounding box center [677, 119] width 4 height 4
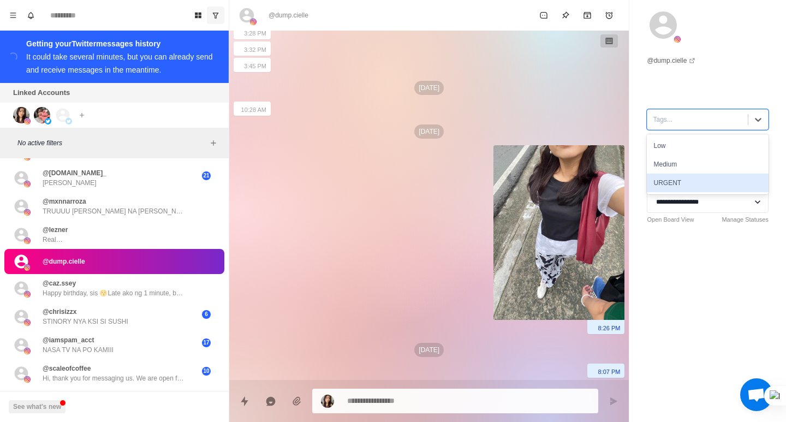
click at [677, 250] on div "**********" at bounding box center [707, 136] width 157 height 272
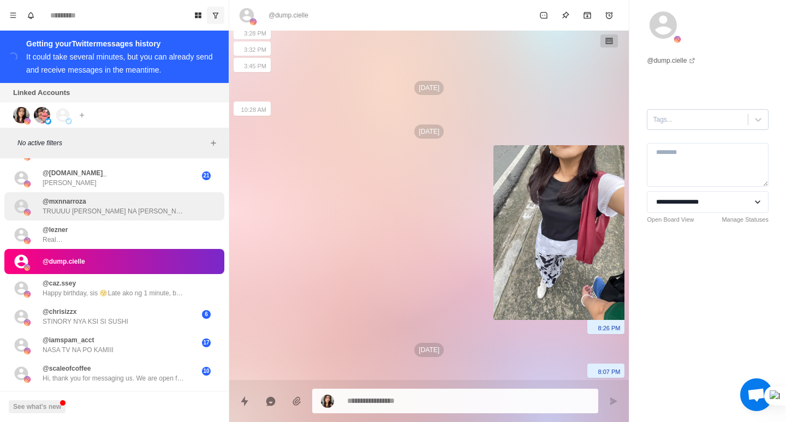
scroll to position [0, 0]
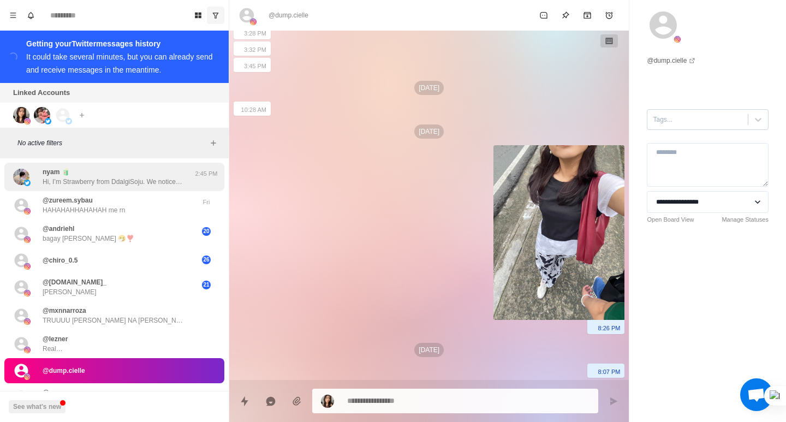
click at [80, 181] on p "Hi, I’m Strawberry from DdalgiSoju. We noticed your account and would love to c…" at bounding box center [114, 182] width 142 height 10
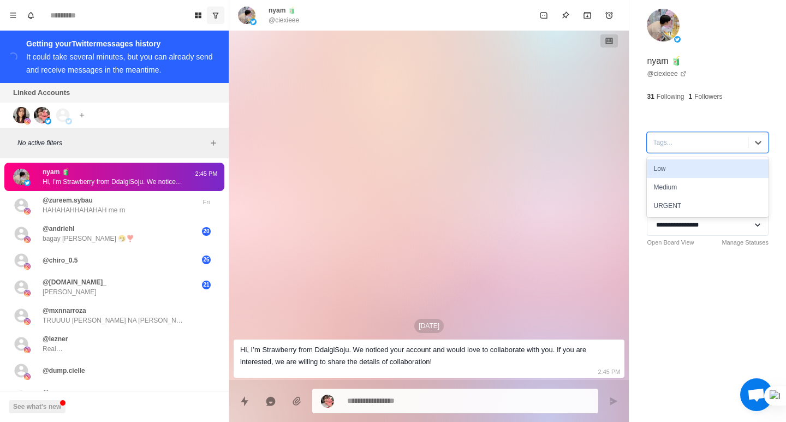
click at [692, 141] on div at bounding box center [696, 142] width 89 height 12
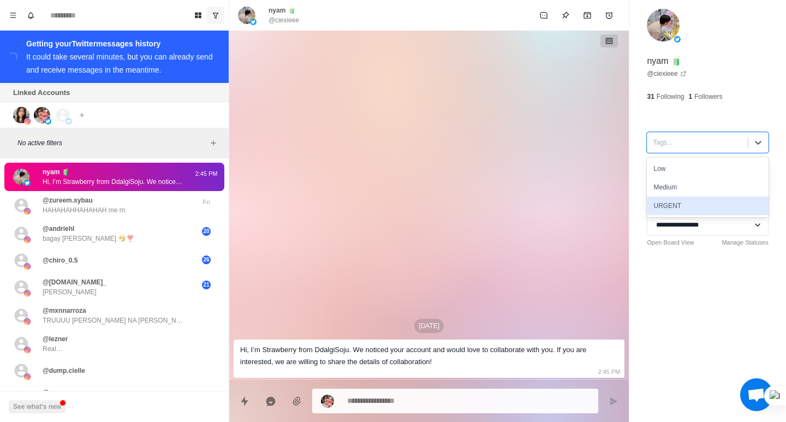
click at [670, 210] on div "URGENT" at bounding box center [707, 205] width 122 height 19
click at [688, 181] on textarea at bounding box center [707, 188] width 122 height 44
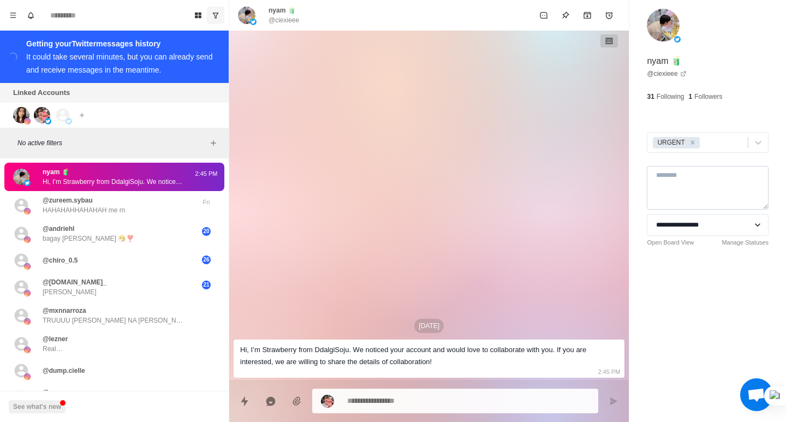
type textarea "*"
type textarea "*****"
type textarea "*"
type textarea "*******"
type textarea "*"
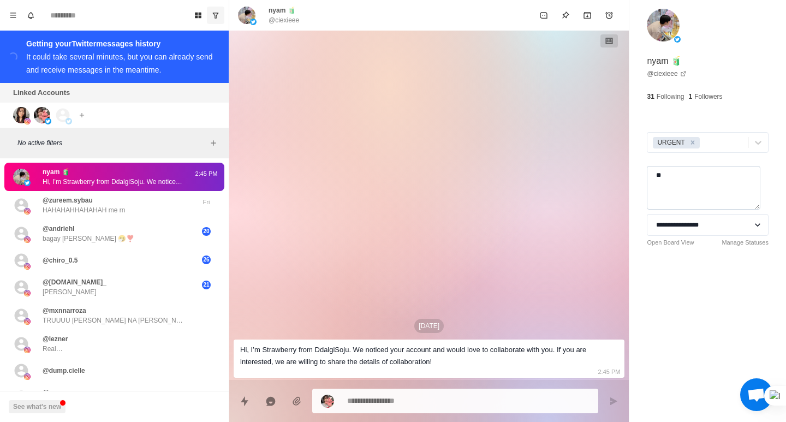
type textarea "*"
type textarea "****"
type textarea "*"
type textarea "******"
type textarea "*"
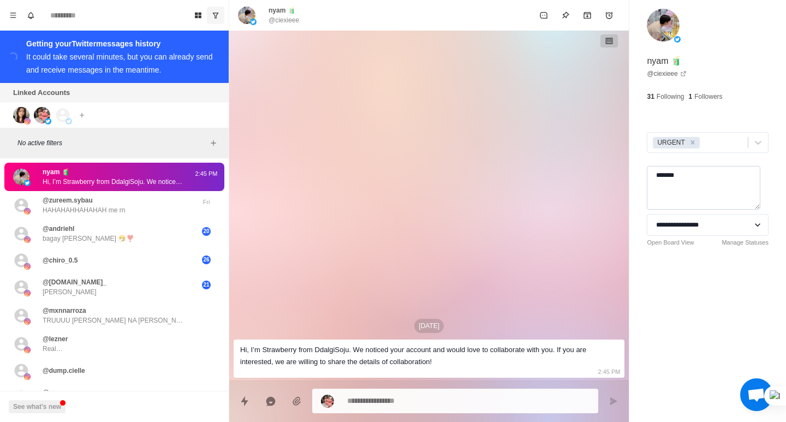
type textarea "********"
type textarea "*"
type textarea "*********"
type textarea "*"
type textarea "**********"
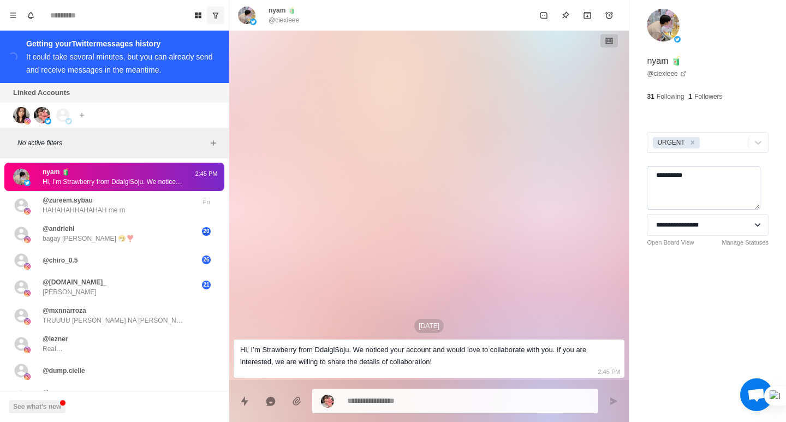
type textarea "*"
type textarea "**********"
type textarea "*"
type textarea "**********"
type textarea "*"
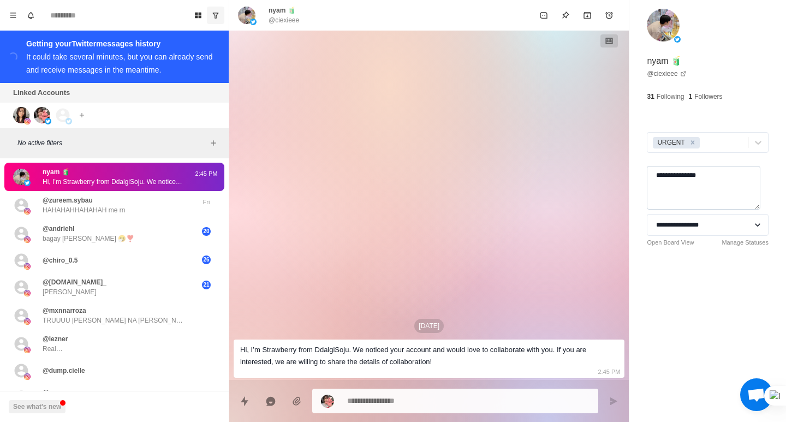
type textarea "**********"
type textarea "*"
type textarea "**********"
click at [696, 229] on select "**********" at bounding box center [707, 225] width 122 height 22
type textarea "*"
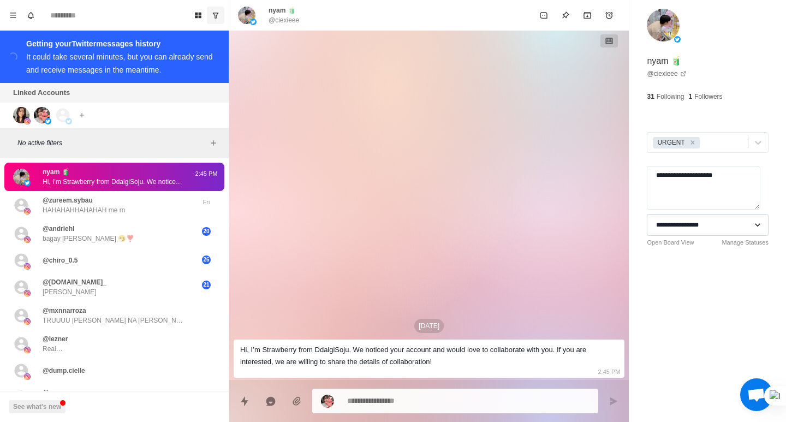
select select "**********"
type textarea "*"
select select
type textarea "*"
select select "**********"
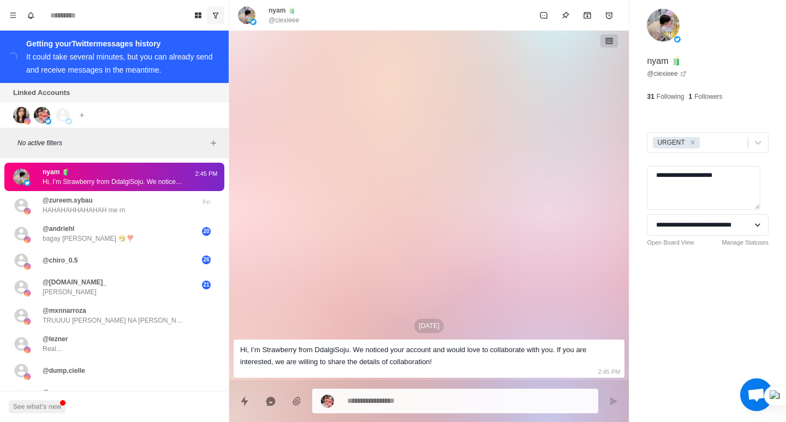
click at [726, 277] on div "**********" at bounding box center [707, 147] width 157 height 295
click at [671, 244] on link "Open Board View" at bounding box center [669, 242] width 47 height 9
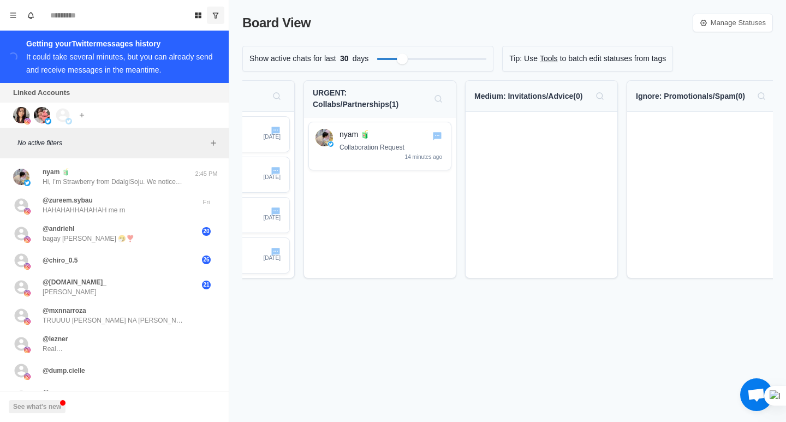
scroll to position [0, 107]
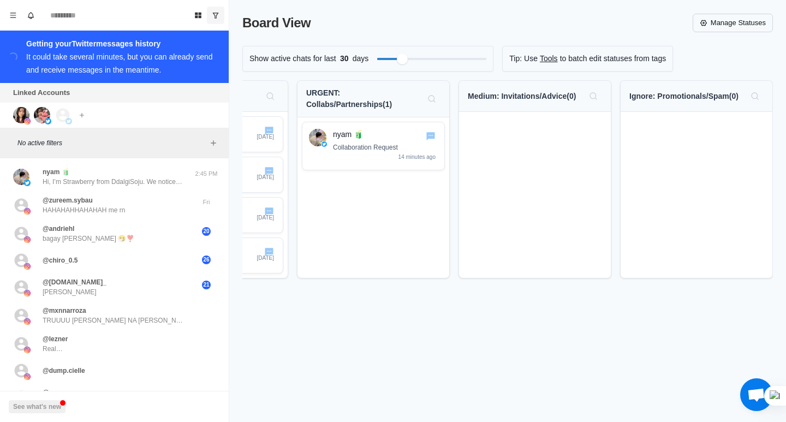
click at [731, 16] on link "Manage Statuses" at bounding box center [732, 23] width 80 height 19
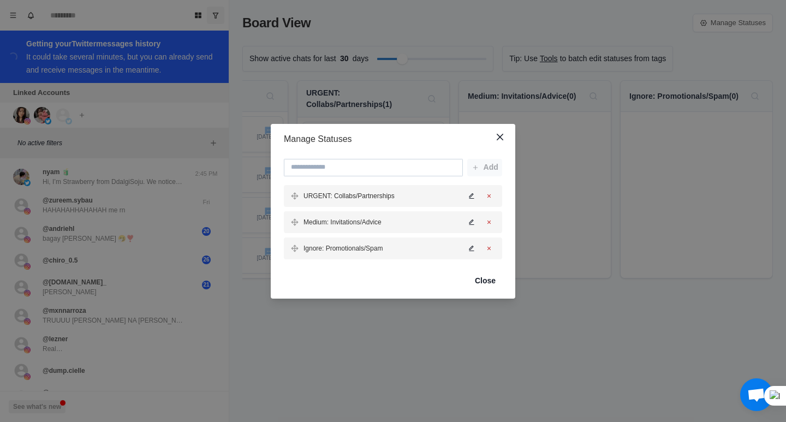
click at [338, 170] on input at bounding box center [373, 167] width 179 height 17
type input "****"
click at [496, 169] on button "Add" at bounding box center [484, 167] width 35 height 17
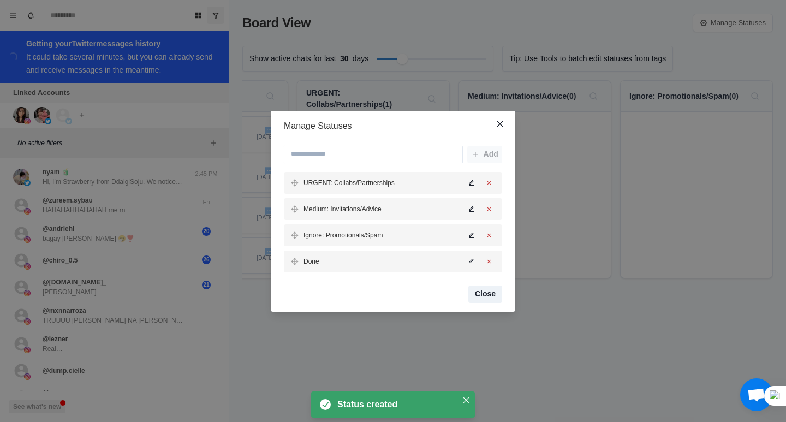
click at [488, 293] on button "Close" at bounding box center [485, 293] width 34 height 17
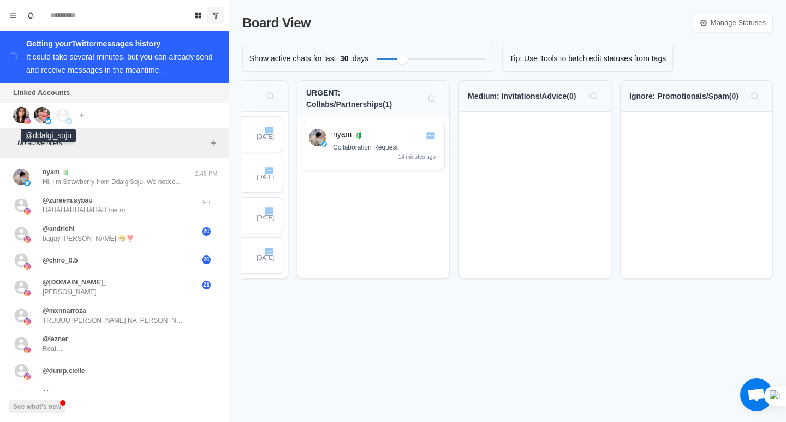
click at [43, 116] on img at bounding box center [42, 115] width 16 height 16
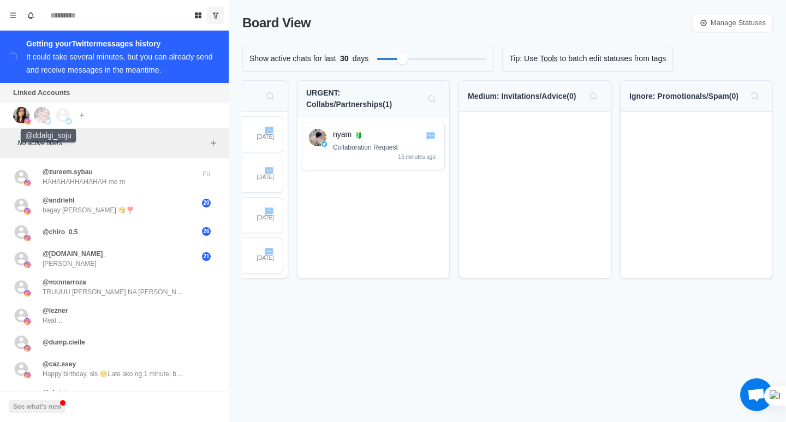
click at [40, 111] on img at bounding box center [42, 115] width 16 height 16
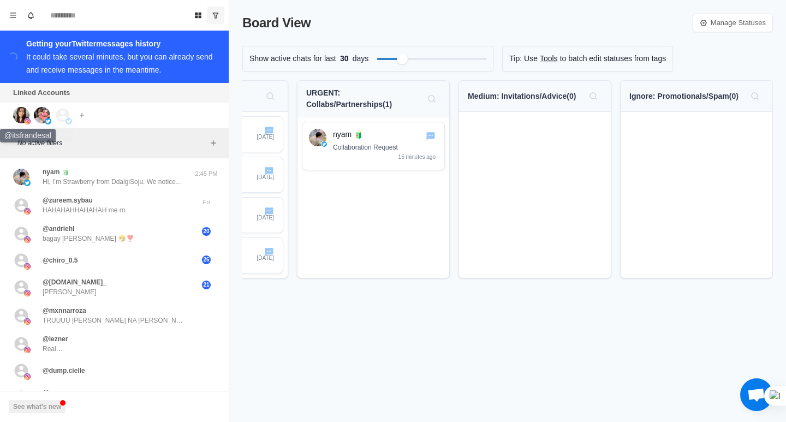
click at [23, 116] on img at bounding box center [21, 115] width 16 height 16
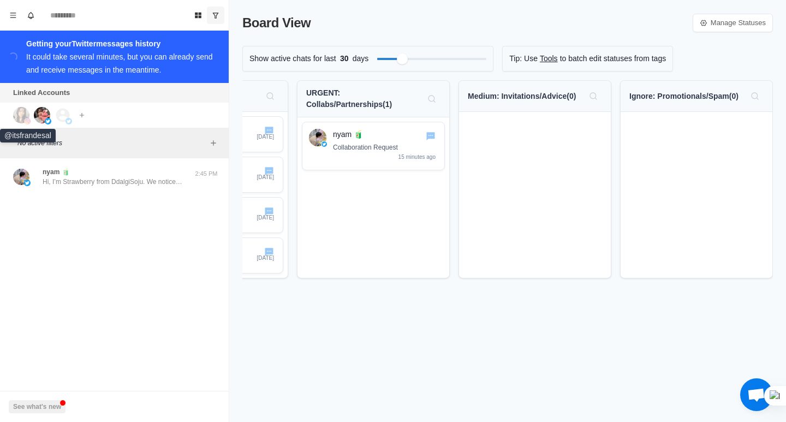
click at [20, 109] on img at bounding box center [21, 115] width 16 height 16
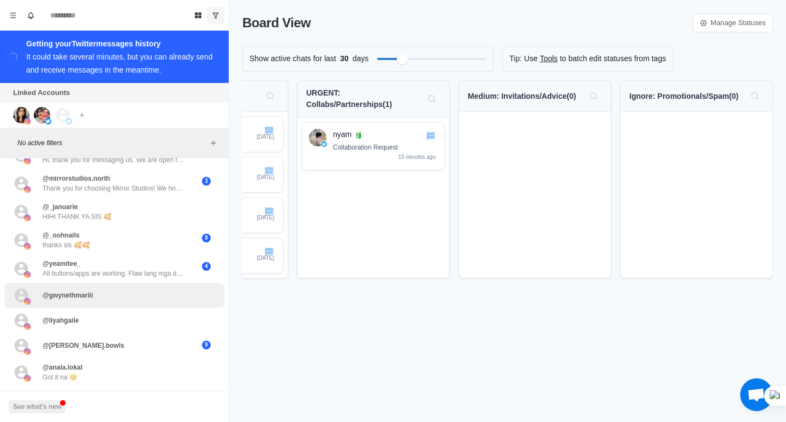
scroll to position [379, 0]
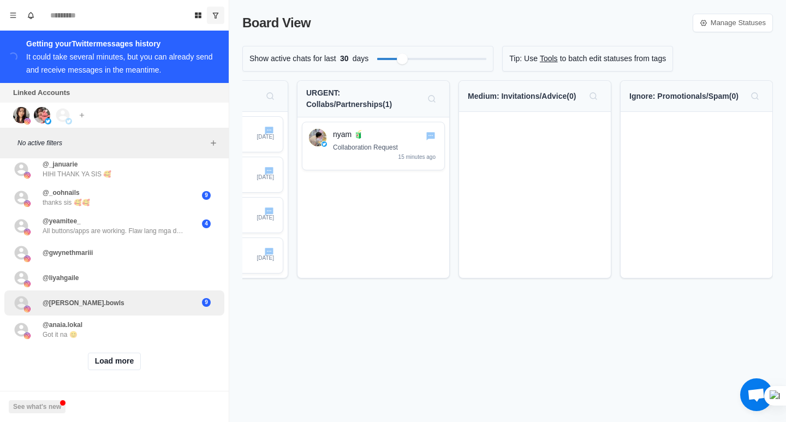
click at [96, 297] on div "@[PERSON_NAME].bowls" at bounding box center [102, 303] width 179 height 16
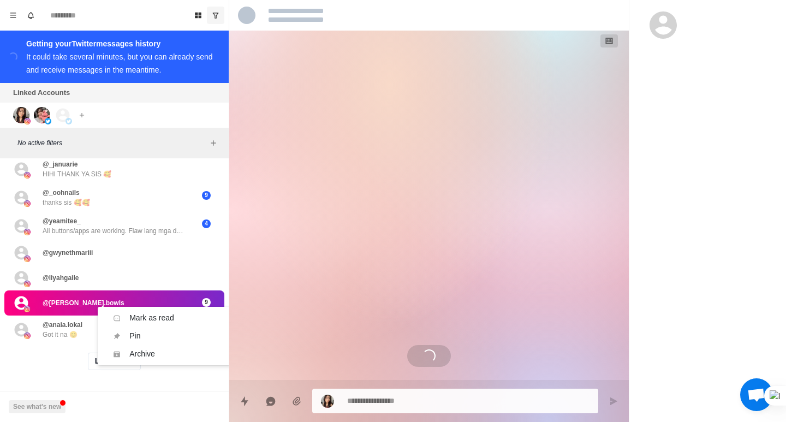
click at [139, 295] on div "@[PERSON_NAME].bowls" at bounding box center [102, 303] width 179 height 16
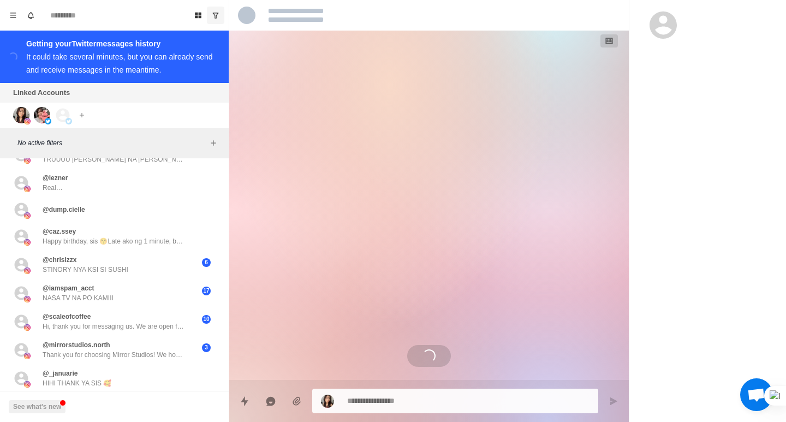
scroll to position [0, 0]
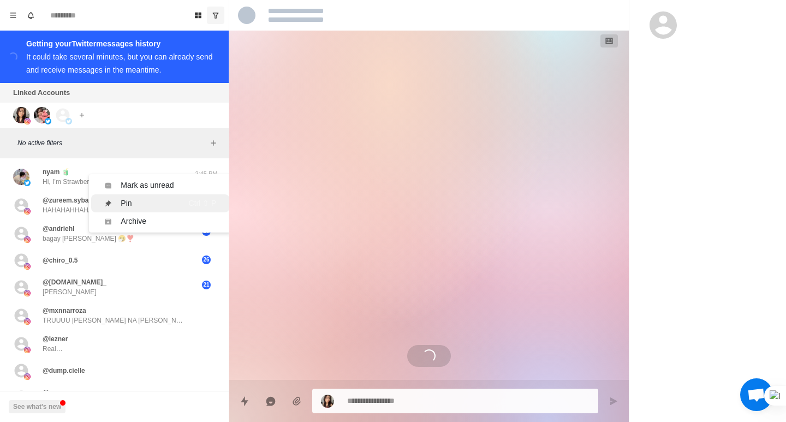
click at [124, 211] on li "Pin Ctrl ⇧ P" at bounding box center [160, 203] width 138 height 18
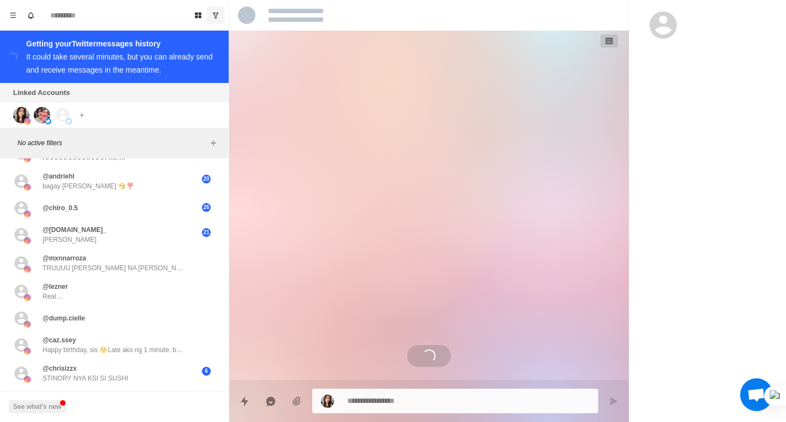
scroll to position [218, 0]
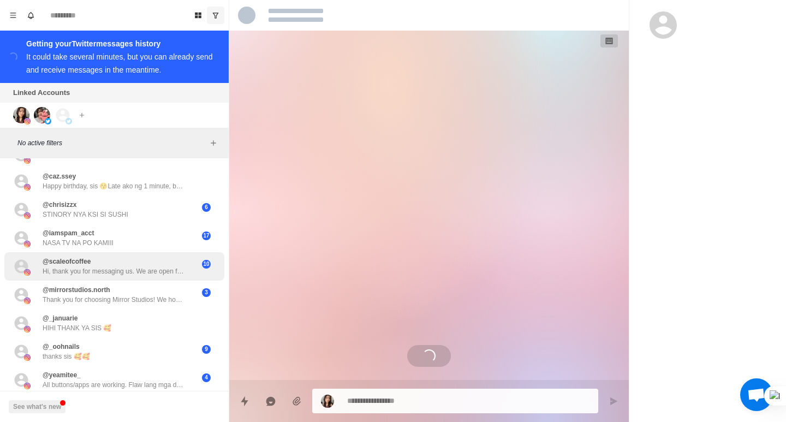
click at [109, 270] on p "Hi, thank you for messaging us. We are open from [DATE]-[DATE], 9 AM to 12 MN. …" at bounding box center [114, 271] width 142 height 10
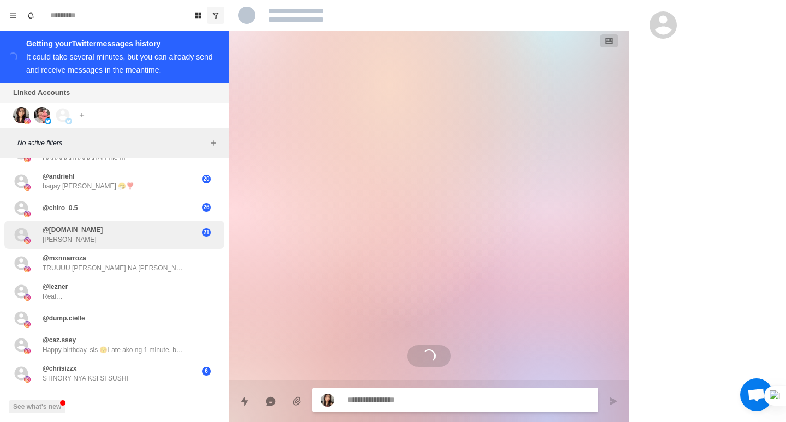
scroll to position [0, 0]
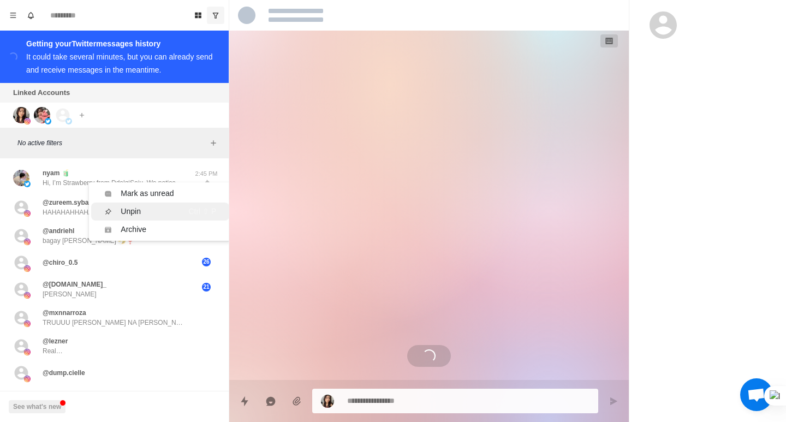
click at [128, 215] on div "Unpin" at bounding box center [131, 211] width 20 height 11
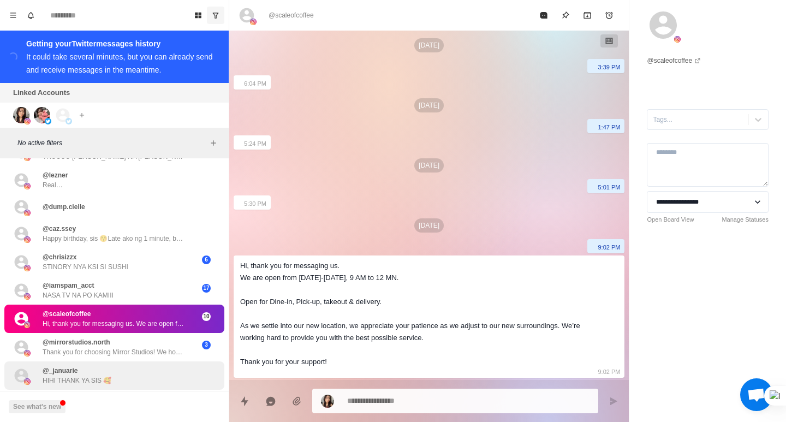
scroll to position [218, 0]
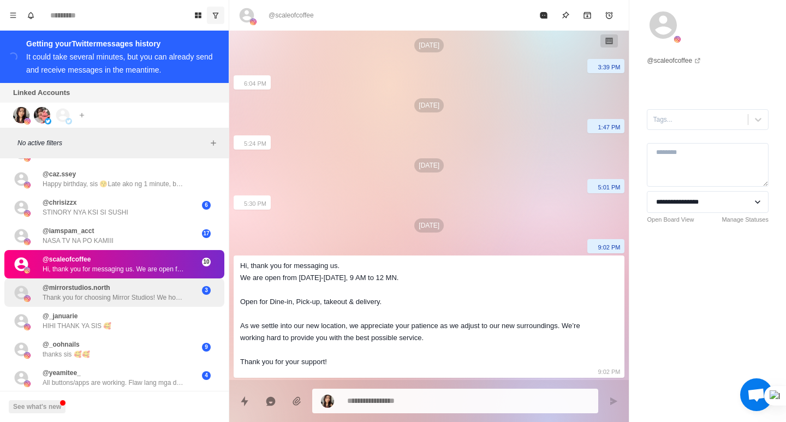
click at [79, 285] on p "@mirrorstudios.north" at bounding box center [77, 288] width 68 height 10
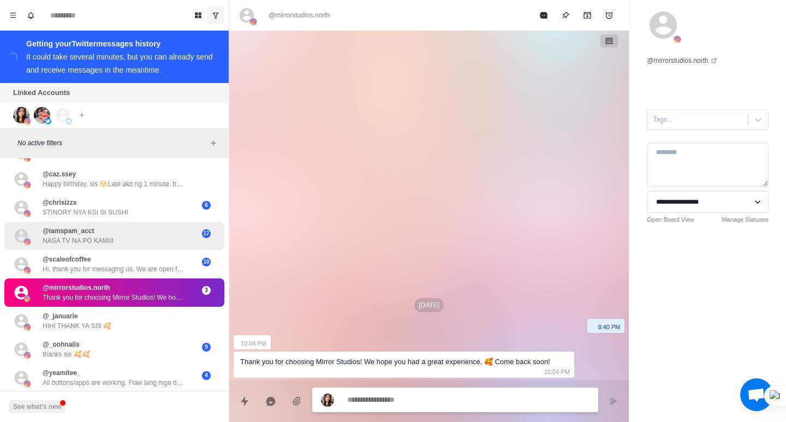
scroll to position [164, 0]
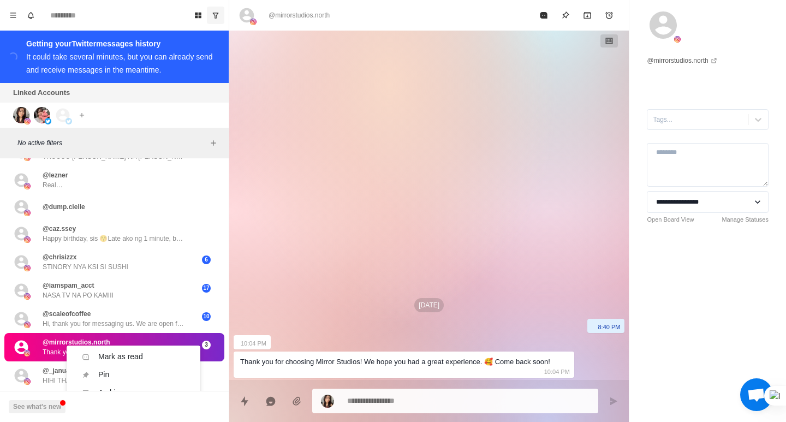
click at [161, 112] on div "Linked Accounts Connect X account Connect Instagram account" at bounding box center [114, 105] width 229 height 45
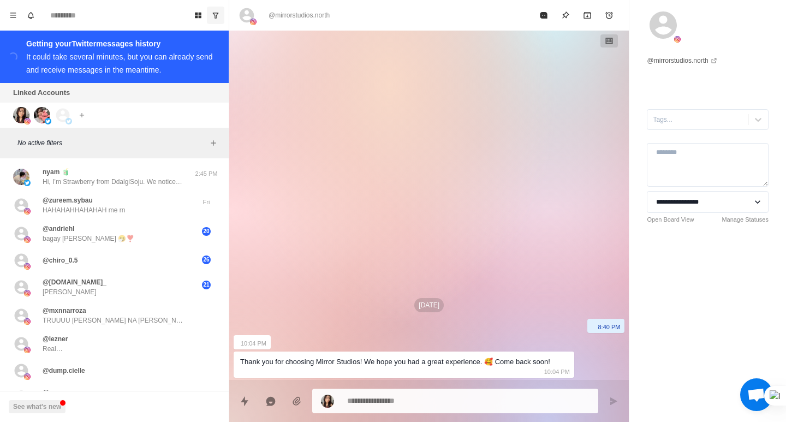
click at [143, 110] on div "Linked Accounts Connect X account Connect Instagram account" at bounding box center [114, 105] width 229 height 45
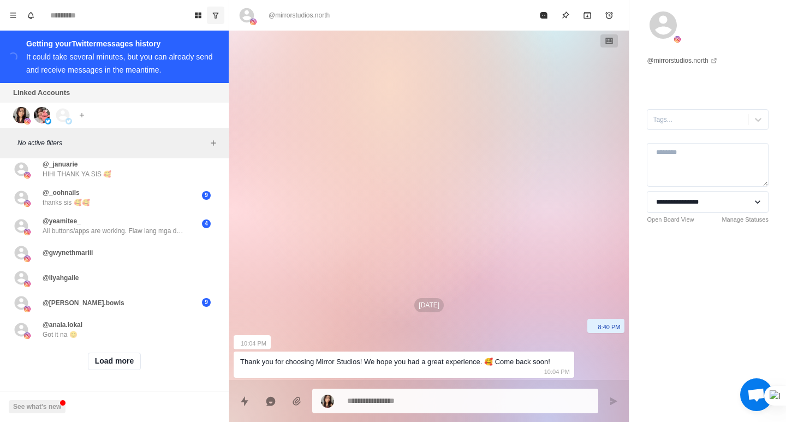
scroll to position [379, 0]
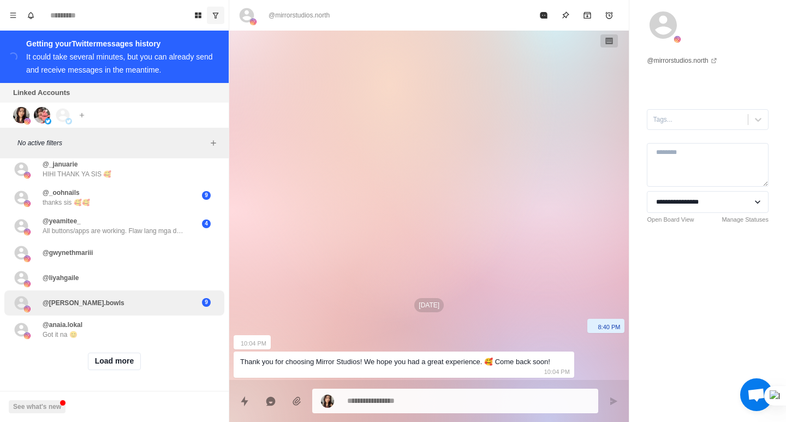
click at [137, 301] on div "@[PERSON_NAME].bowls" at bounding box center [102, 303] width 179 height 16
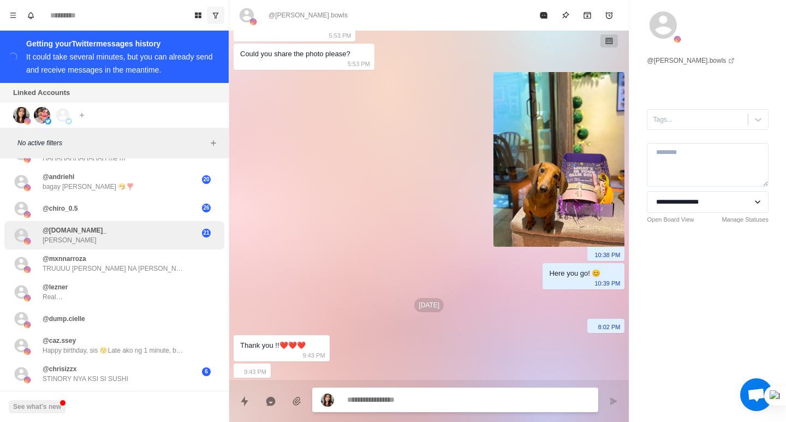
scroll to position [0, 0]
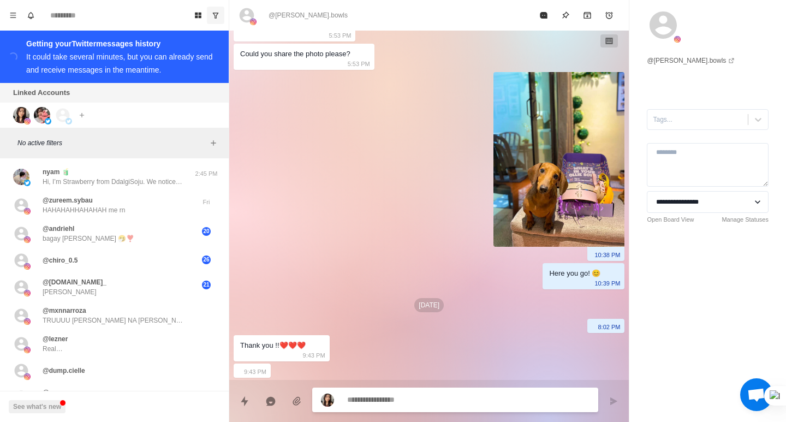
click at [126, 107] on div "Linked Accounts Connect X account Connect Instagram account" at bounding box center [114, 105] width 229 height 45
click at [201, 16] on icon "Board View" at bounding box center [198, 16] width 7 height 6
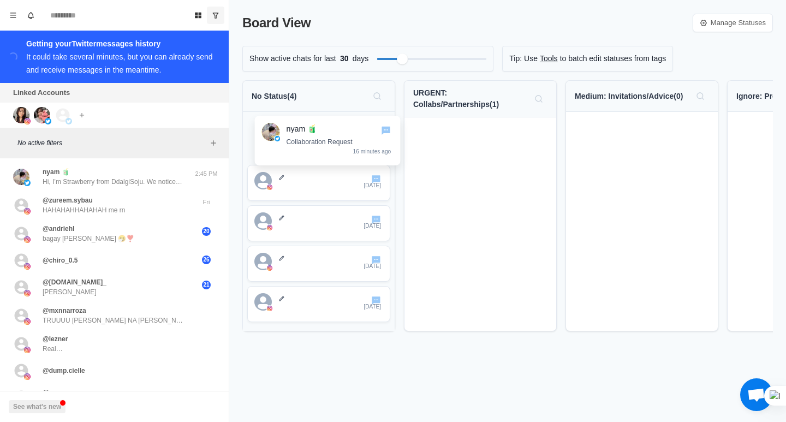
drag, startPoint x: 507, startPoint y: 147, endPoint x: 350, endPoint y: 147, distance: 157.7
click at [350, 147] on div "No Status ( 4 ) [DATE] [DATE] [DATE] [DATE] URGENT: Collabs/Partnerships ( 1 ) …" at bounding box center [507, 210] width 530 height 260
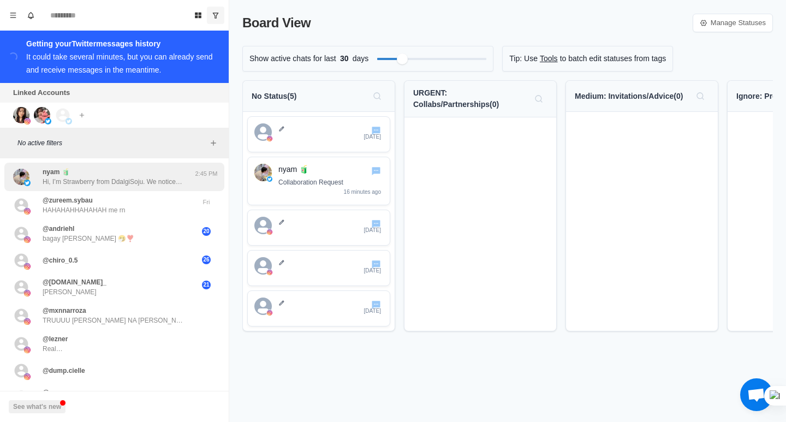
click at [130, 179] on p "Hi, I’m Strawberry from DdalgiSoju. We noticed your account and would love to c…" at bounding box center [114, 182] width 142 height 10
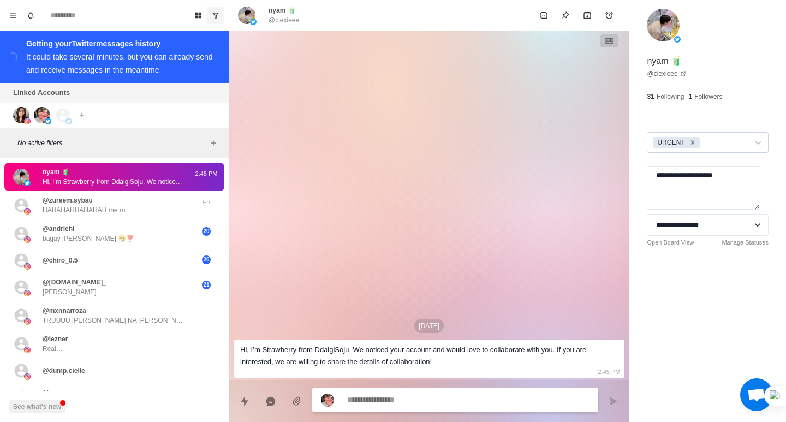
click at [689, 141] on icon "Remove URGENT" at bounding box center [693, 143] width 8 height 8
type textarea "*"
drag, startPoint x: 728, startPoint y: 178, endPoint x: 621, endPoint y: 176, distance: 107.5
click at [621, 176] on div "**********" at bounding box center [507, 211] width 556 height 422
click at [721, 309] on div "**********" at bounding box center [707, 211] width 157 height 422
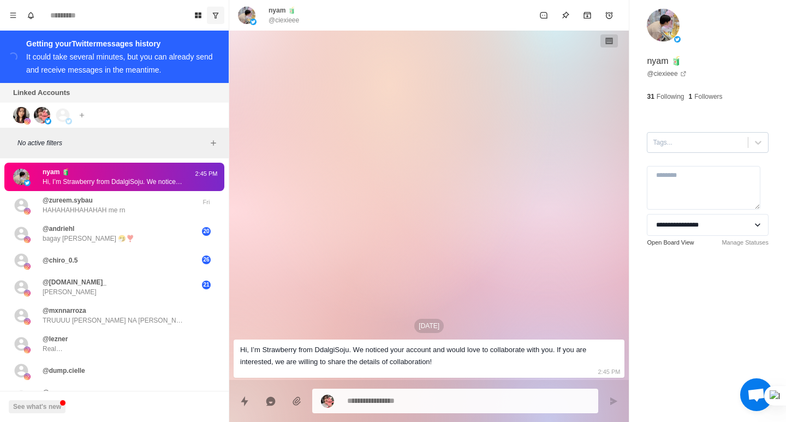
click at [648, 243] on link "Open Board View" at bounding box center [669, 242] width 47 height 9
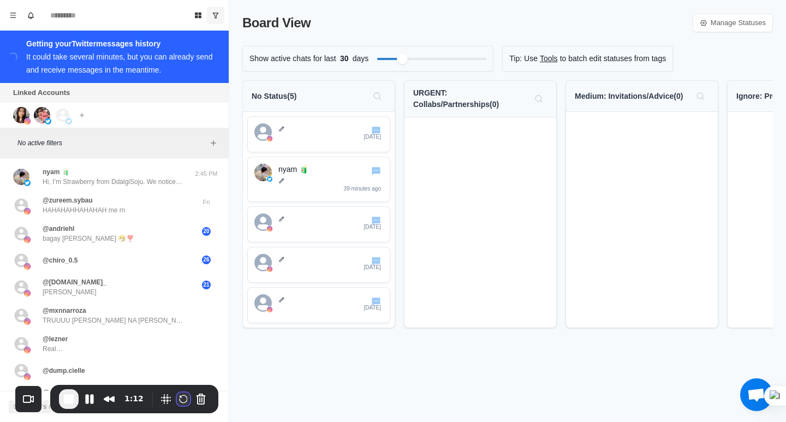
click at [183, 396] on button "Restart Recording" at bounding box center [183, 398] width 13 height 13
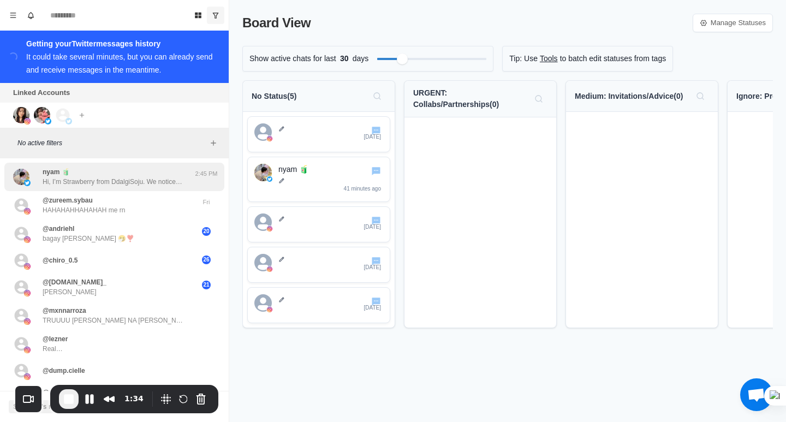
click at [125, 184] on p "Hi, I’m Strawberry from DdalgiSoju. We noticed your account and would love to c…" at bounding box center [114, 182] width 142 height 10
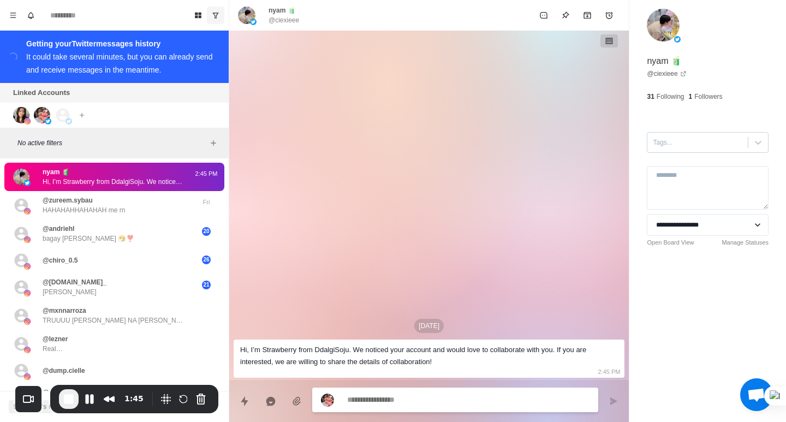
click at [698, 141] on div at bounding box center [696, 142] width 89 height 12
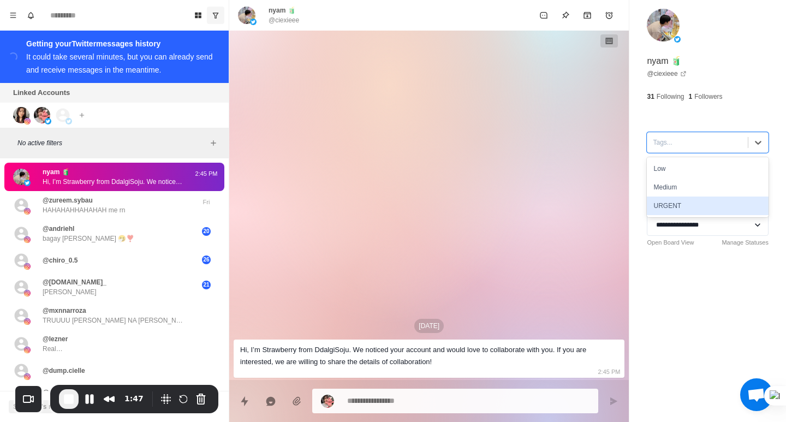
click at [667, 207] on div "URGENT" at bounding box center [707, 205] width 122 height 19
type textarea "*"
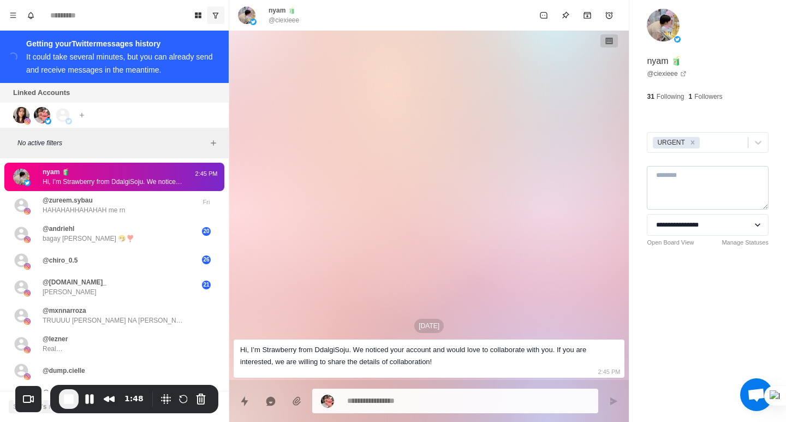
click at [673, 178] on textarea at bounding box center [707, 188] width 122 height 44
type textarea "**********"
type textarea "*"
type textarea "**********"
type textarea "*"
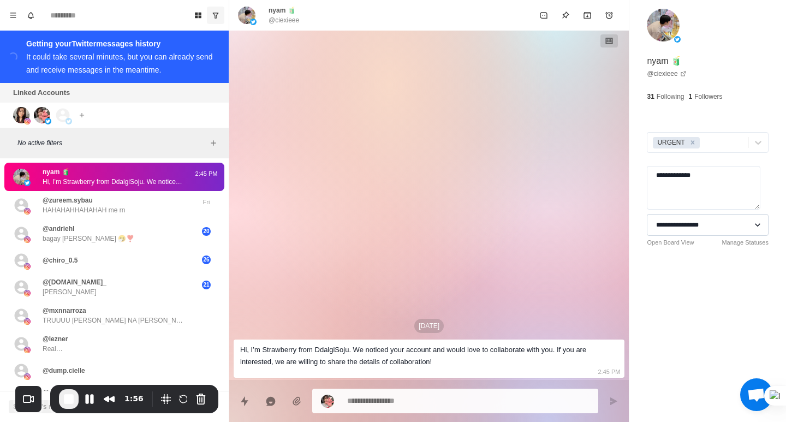
type textarea "**********"
click at [682, 225] on select "**********" at bounding box center [707, 225] width 122 height 22
type textarea "*"
select select "**********"
type textarea "*"
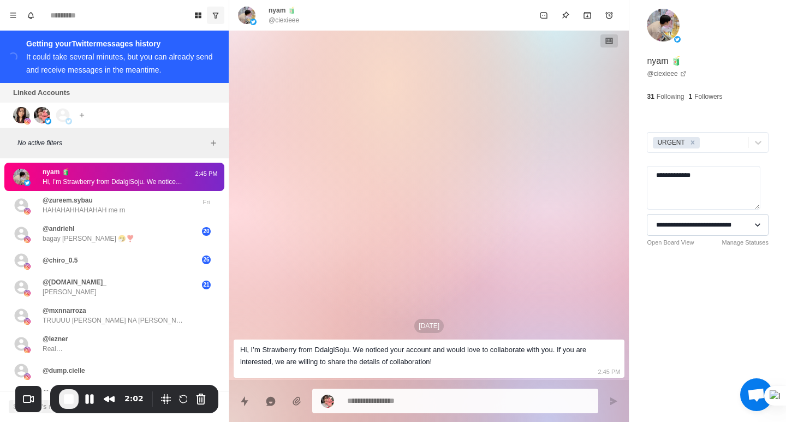
select select
type textarea "*"
select select "**********"
click at [671, 243] on link "Open Board View" at bounding box center [669, 242] width 47 height 9
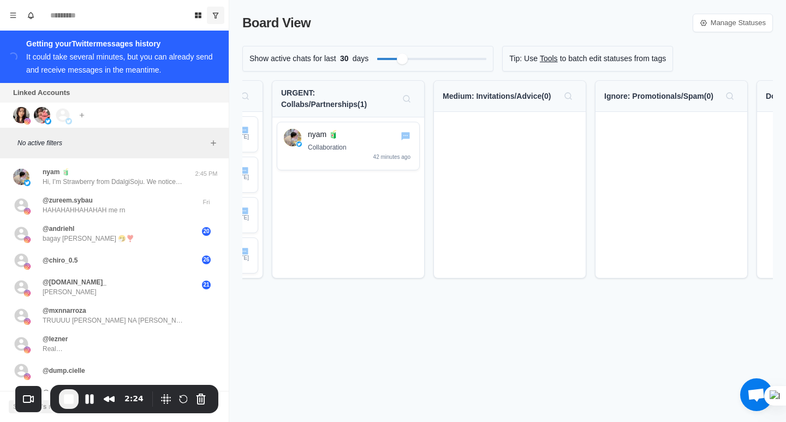
scroll to position [0, 157]
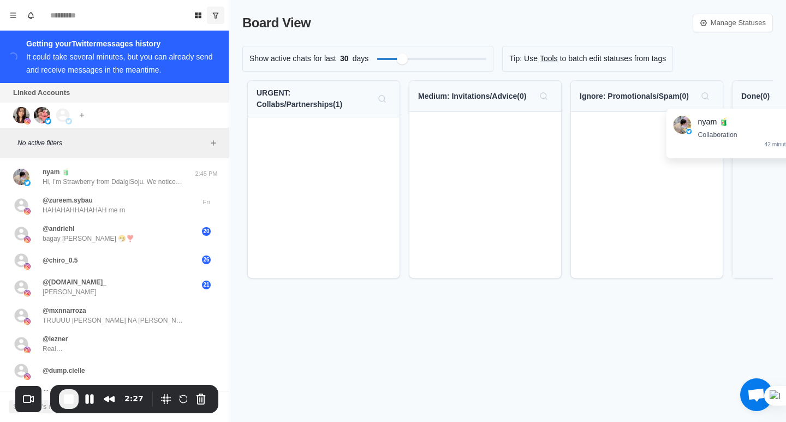
drag, startPoint x: 336, startPoint y: 141, endPoint x: 759, endPoint y: 133, distance: 423.4
click at [759, 133] on div "No Status ( 4 ) [DATE] [DATE] [DATE] [DATE] URGENT: Collabs/Partnerships ( 1 ) …" at bounding box center [507, 183] width 530 height 207
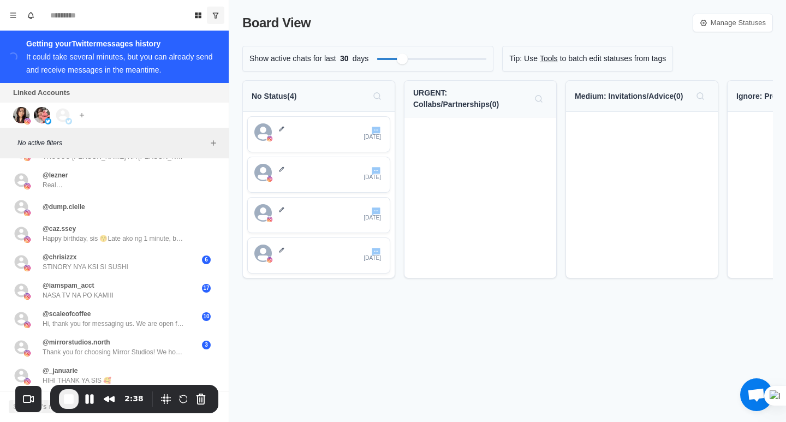
scroll to position [0, 0]
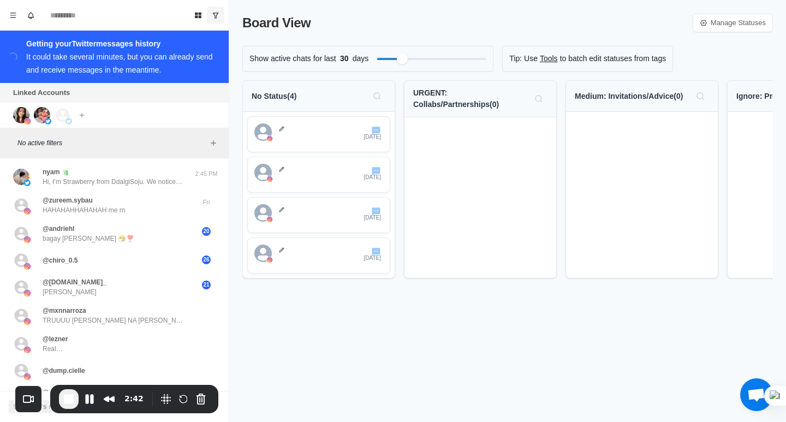
drag, startPoint x: 501, startPoint y: 285, endPoint x: 476, endPoint y: 292, distance: 25.9
click at [477, 287] on div "No Status ( 4 ) [DATE] [DATE] [DATE] [DATE] URGENT: Collabs/Partnerships ( 0 ) …" at bounding box center [507, 183] width 530 height 207
click at [127, 203] on div "Pin" at bounding box center [126, 205] width 11 height 11
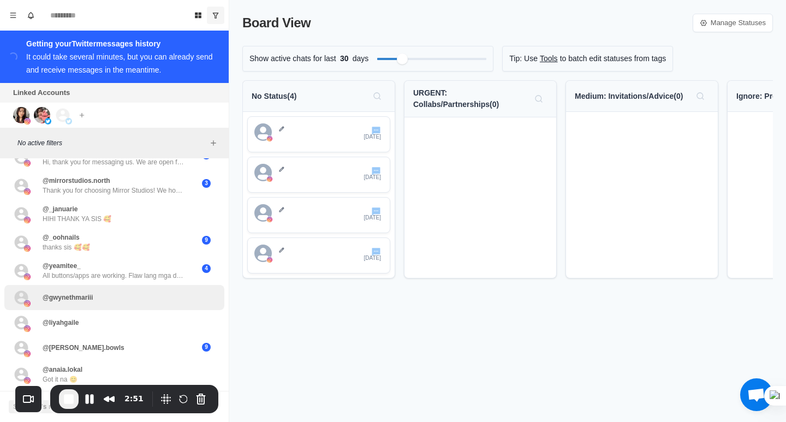
scroll to position [382, 0]
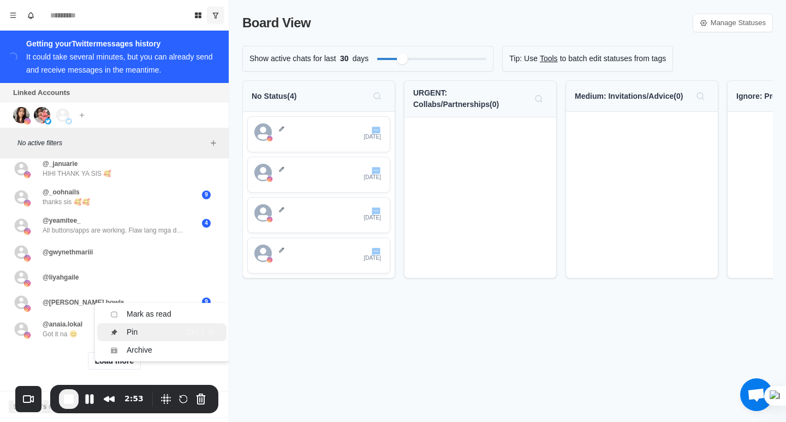
click at [140, 328] on div "Pin" at bounding box center [140, 331] width 61 height 11
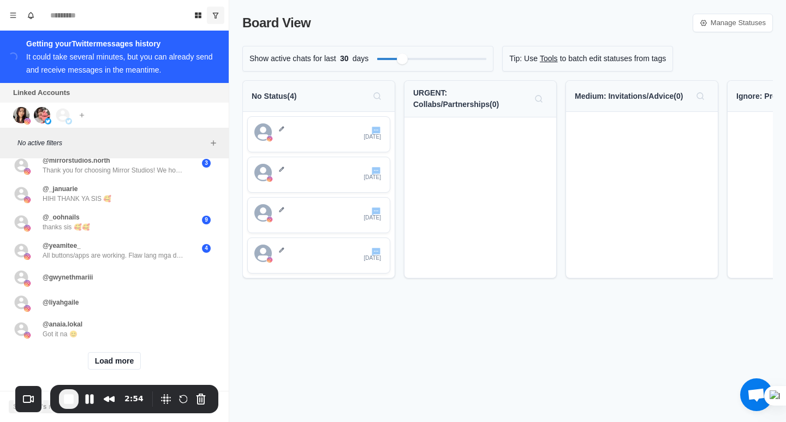
scroll to position [0, 0]
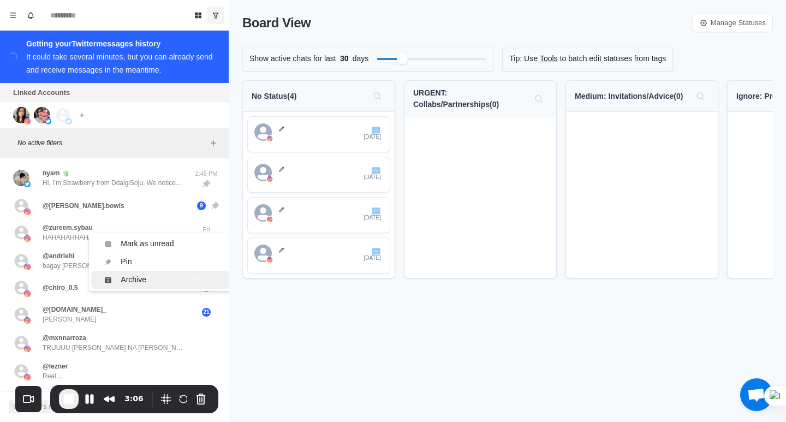
click at [132, 279] on div "Archive" at bounding box center [134, 279] width 26 height 11
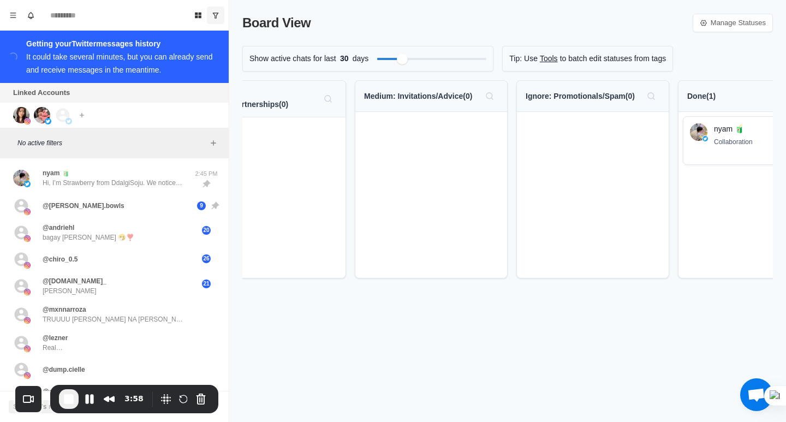
scroll to position [0, 171]
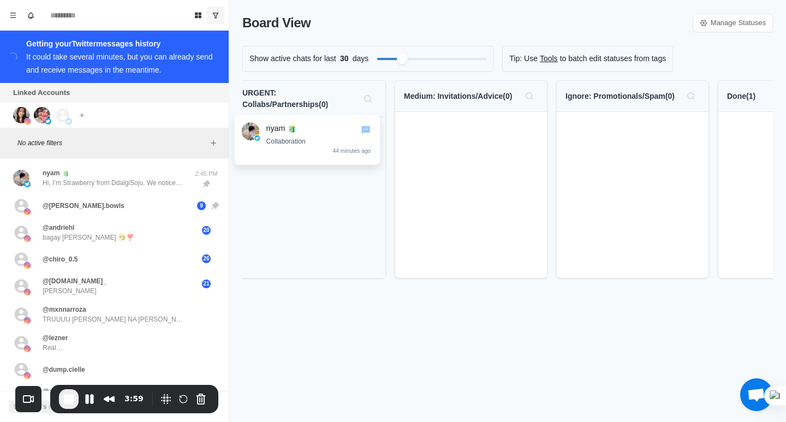
drag, startPoint x: 758, startPoint y: 129, endPoint x: 268, endPoint y: 132, distance: 489.9
click at [268, 132] on div "No Status ( 4 ) [DATE] [DATE] [DATE] [DATE] URGENT: Collabs/Partnerships ( 0 ) …" at bounding box center [507, 183] width 530 height 207
